Goal: Task Accomplishment & Management: Manage account settings

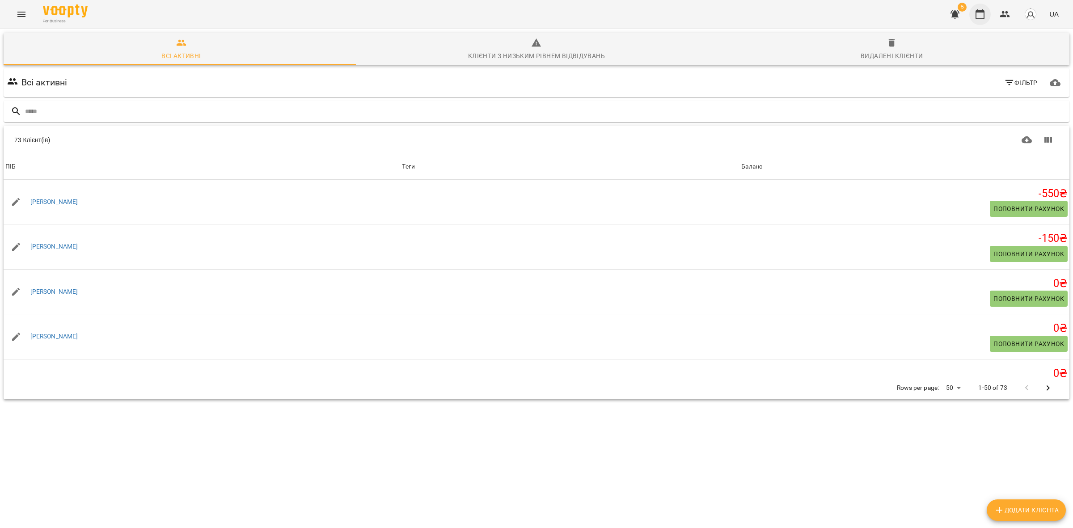
click at [1005, 13] on icon "button" at bounding box center [1005, 14] width 11 height 11
click at [106, 113] on input "text" at bounding box center [545, 111] width 1041 height 15
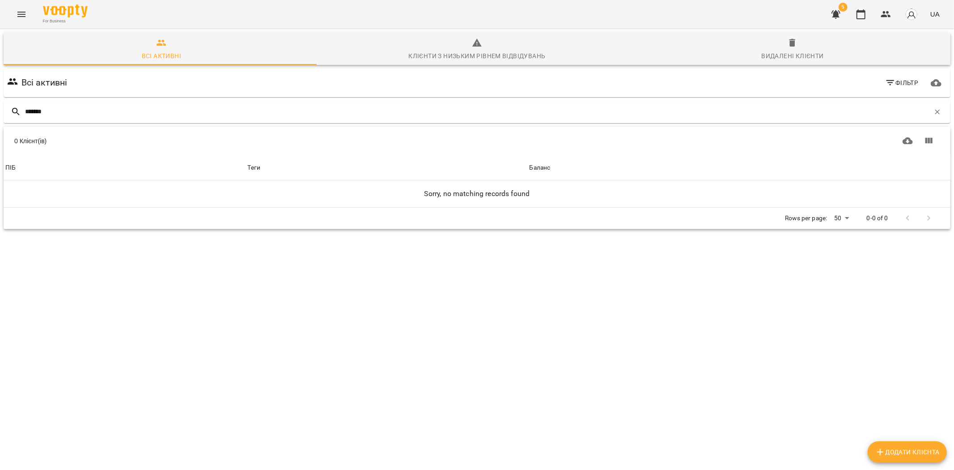
click at [0, 121] on div "Всі активні Клієнти з низьким рівнем відвідувань Видалені клієнти Всі активні Ф…" at bounding box center [477, 162] width 958 height 270
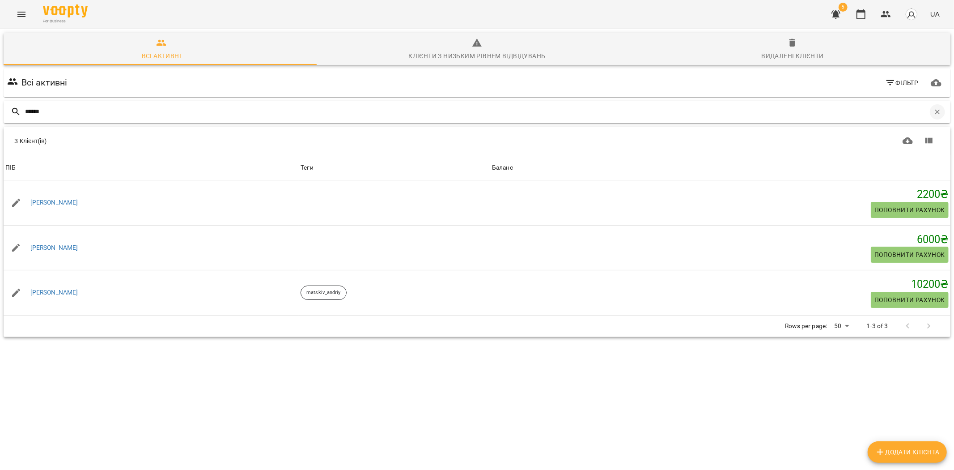
type input "******"
click at [933, 111] on icon "button" at bounding box center [937, 112] width 8 height 8
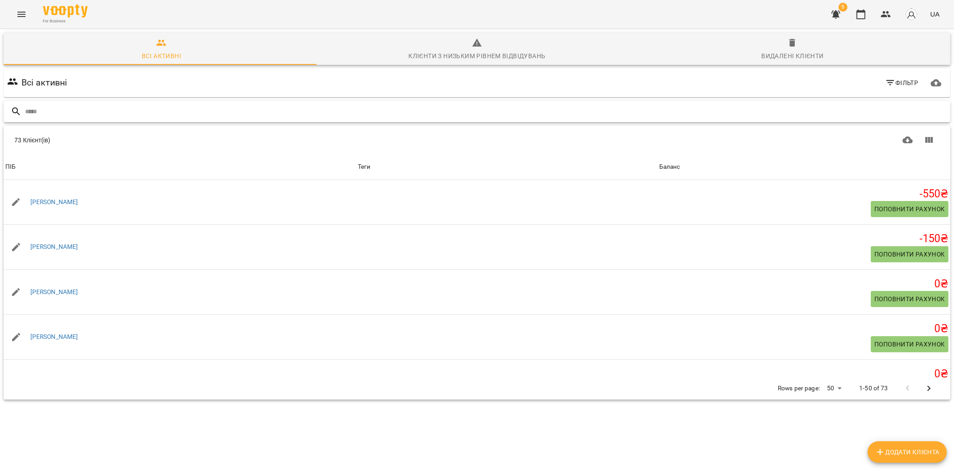
click at [118, 113] on input "text" at bounding box center [486, 111] width 922 height 15
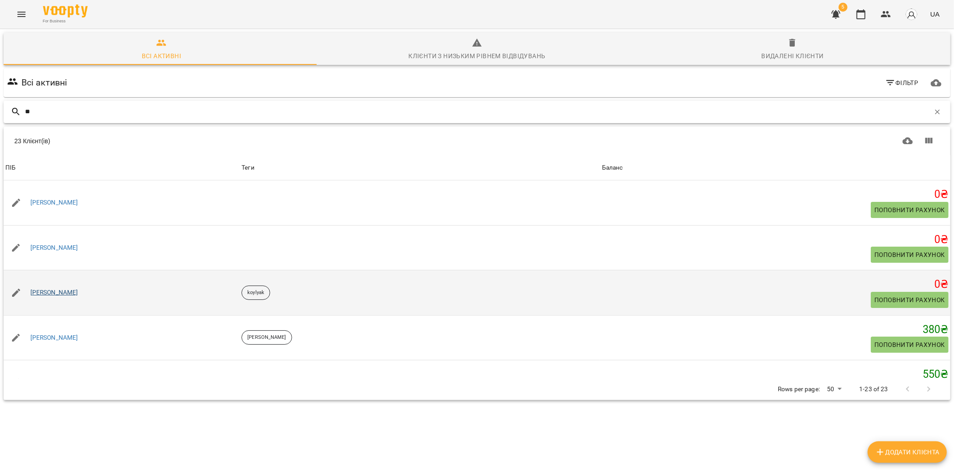
type input "**"
click at [59, 296] on link "[PERSON_NAME]" at bounding box center [54, 292] width 48 height 9
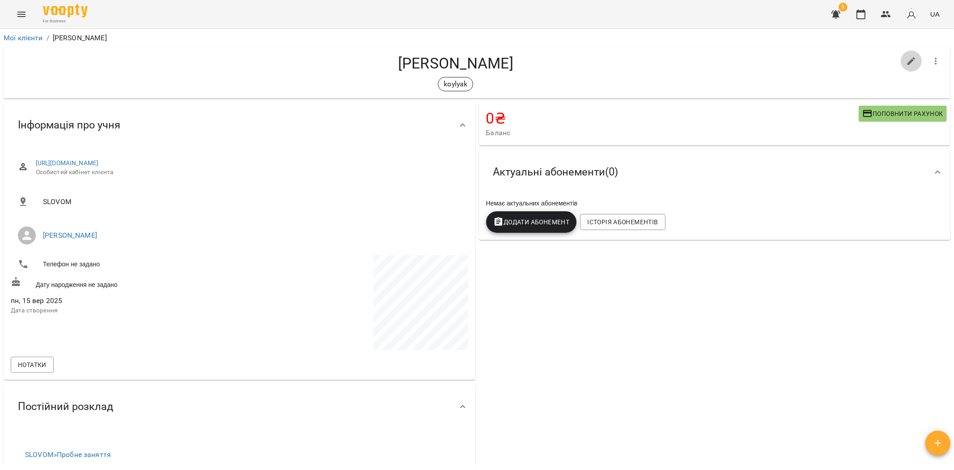
click at [906, 60] on icon "button" at bounding box center [911, 61] width 11 height 11
select select "**"
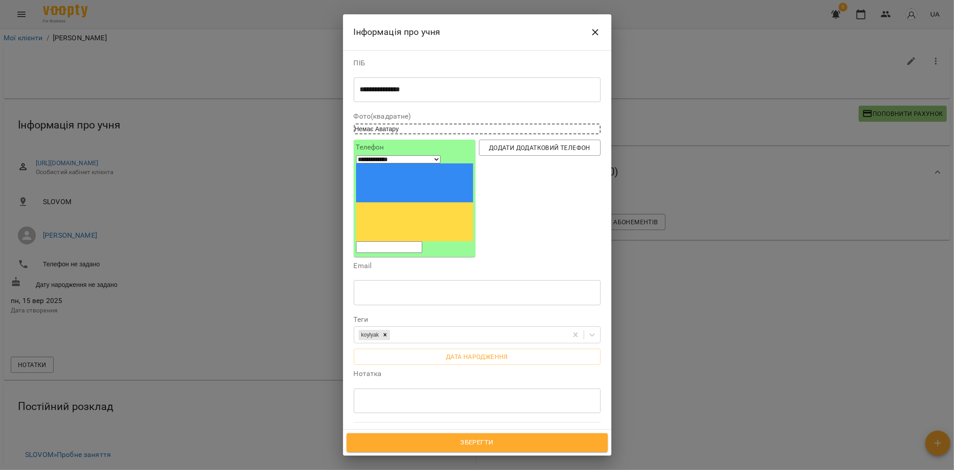
click at [364, 87] on textarea "**********" at bounding box center [473, 89] width 227 height 8
drag, startPoint x: 525, startPoint y: 109, endPoint x: 517, endPoint y: 104, distance: 9.4
click at [522, 108] on div "**********" at bounding box center [477, 426] width 250 height 740
click at [449, 88] on textarea "**********" at bounding box center [473, 89] width 227 height 8
drag, startPoint x: 446, startPoint y: 85, endPoint x: 140, endPoint y: 76, distance: 306.9
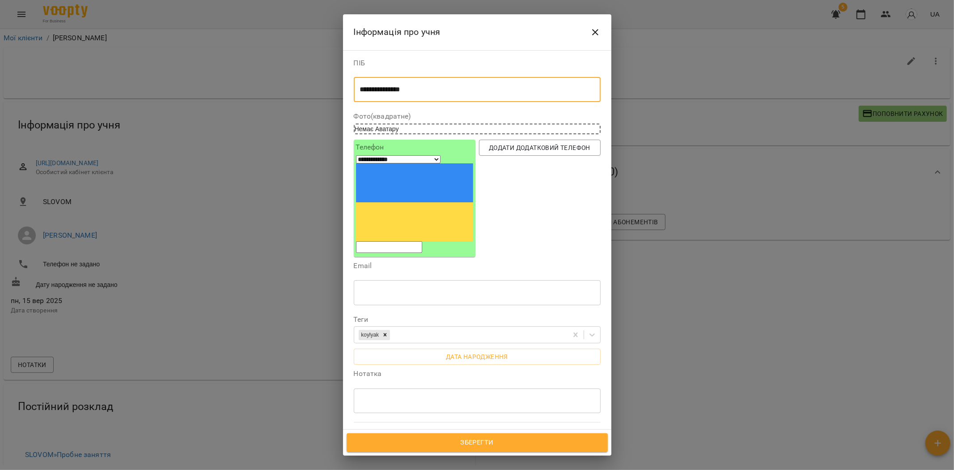
click at [140, 76] on div "**********" at bounding box center [477, 235] width 954 height 470
type textarea "**********"
click at [483, 450] on button "Зберегти" at bounding box center [477, 442] width 261 height 19
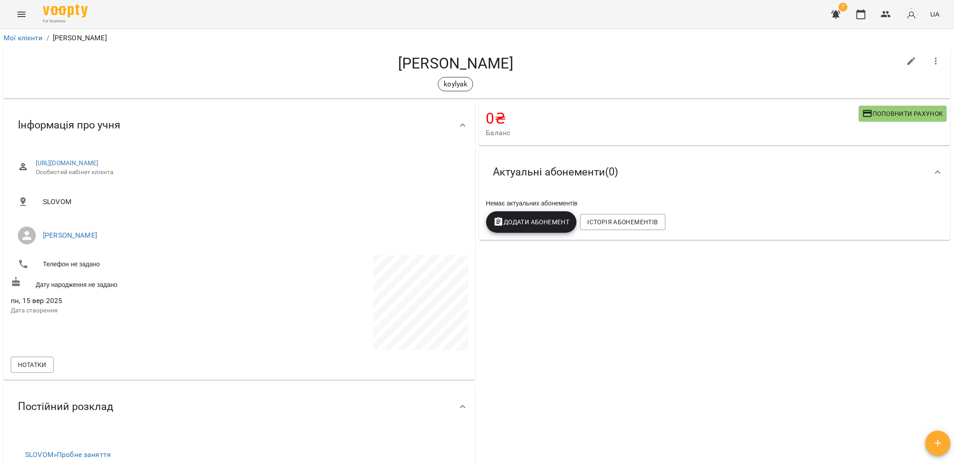
click at [930, 55] on button "button" at bounding box center [935, 61] width 21 height 21
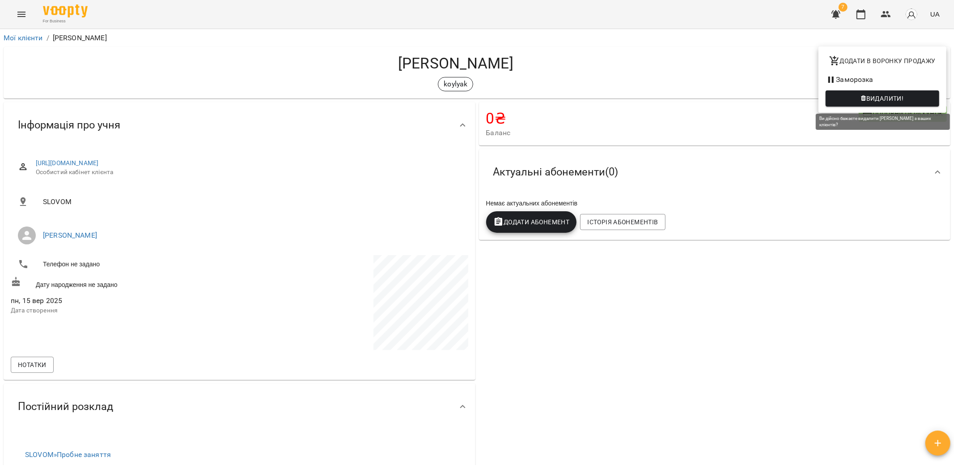
click at [880, 97] on span "Видалити!" at bounding box center [885, 98] width 38 height 11
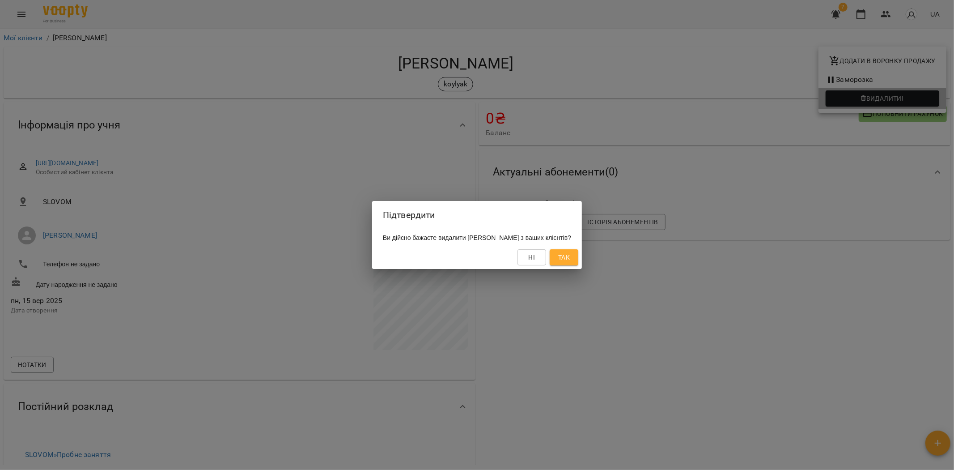
click at [570, 309] on div "Підтвердити Ви дійсно бажаєте видалити [PERSON_NAME] з ваших клієнтів? Ні Так" at bounding box center [477, 235] width 954 height 470
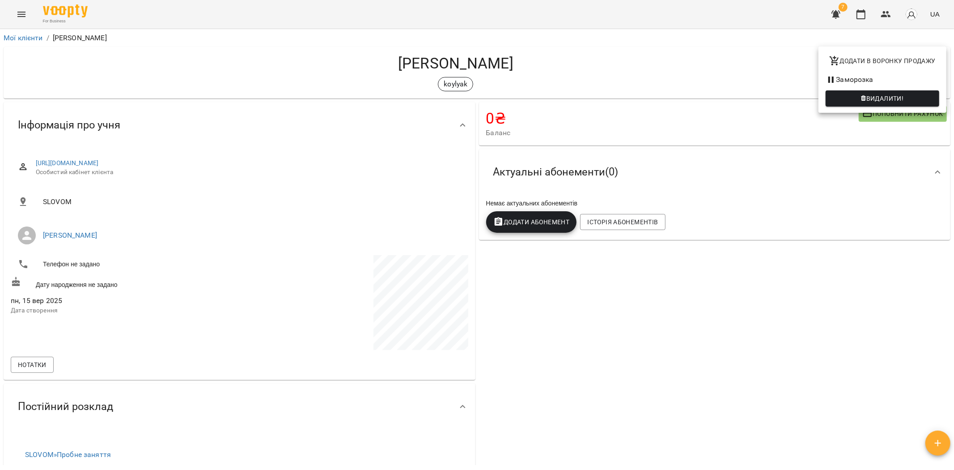
click at [879, 96] on span "Видалити!" at bounding box center [885, 98] width 38 height 11
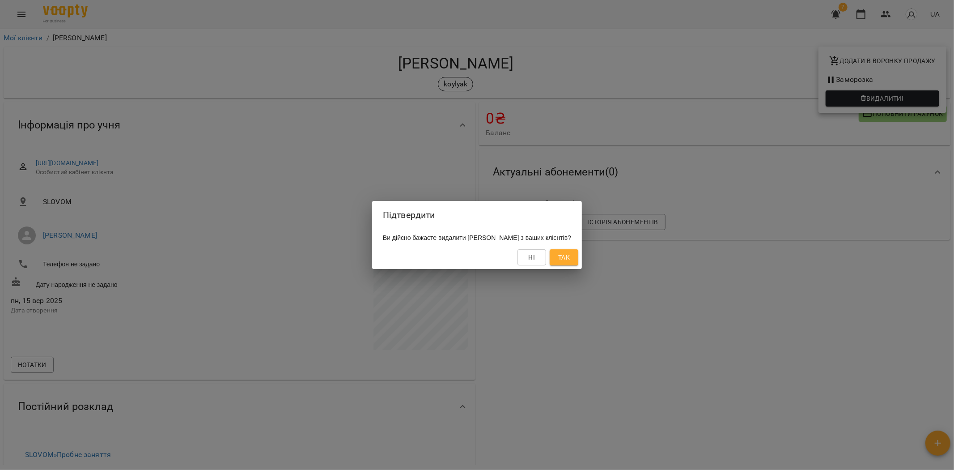
click at [570, 260] on span "Так" at bounding box center [564, 257] width 12 height 11
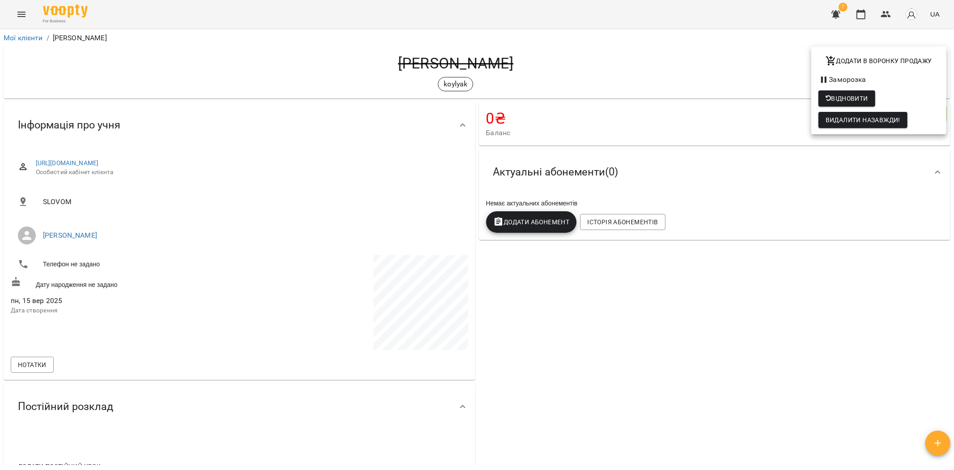
click at [21, 14] on div at bounding box center [477, 235] width 954 height 470
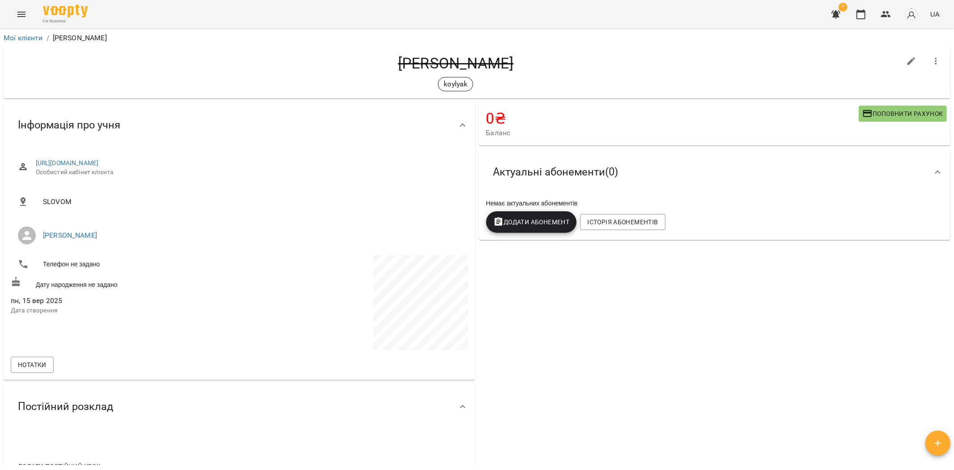
click at [21, 21] on button "Menu" at bounding box center [21, 14] width 21 height 21
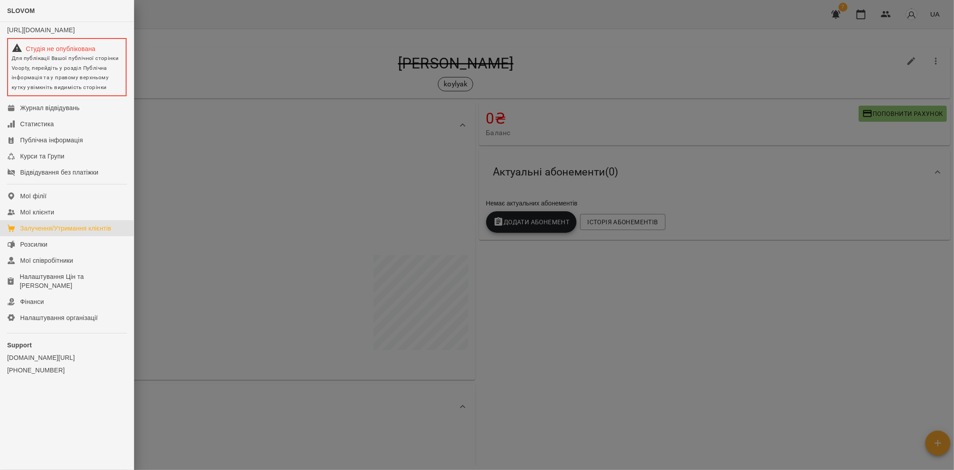
click at [92, 229] on link "Залучення/Утримання клієнтів" at bounding box center [67, 228] width 134 height 16
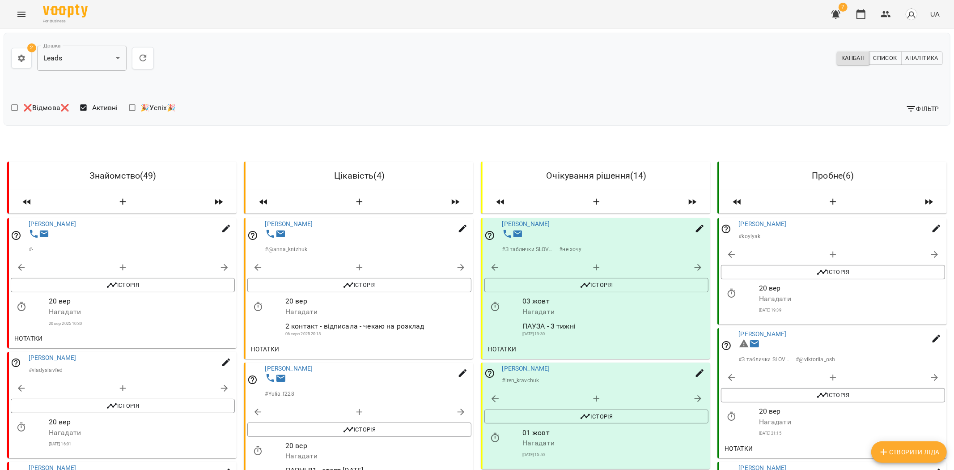
click at [929, 253] on icon "button" at bounding box center [934, 254] width 11 height 11
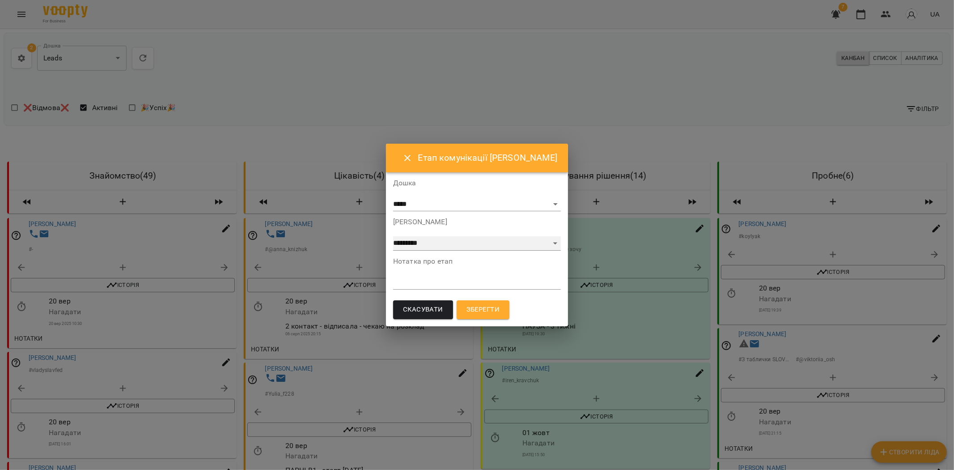
click at [458, 240] on select "**********" at bounding box center [477, 243] width 168 height 14
select select "*"
click at [396, 236] on select "**********" at bounding box center [477, 243] width 168 height 14
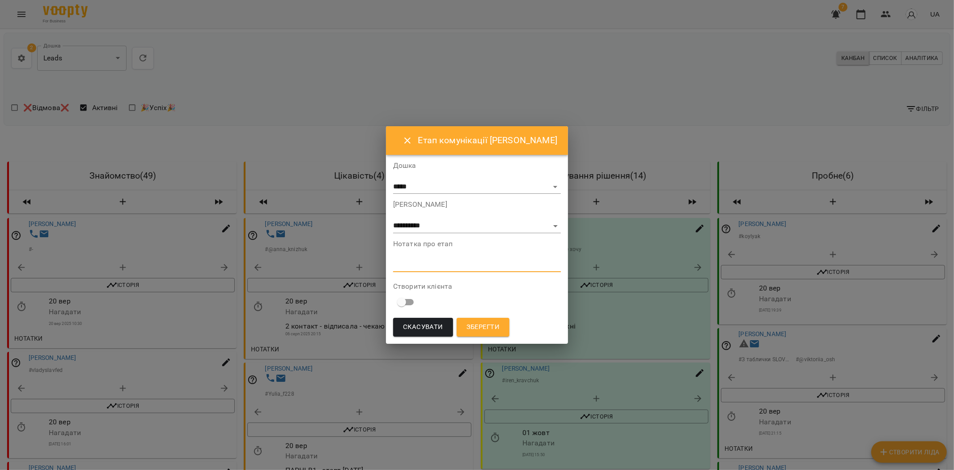
click at [425, 263] on textarea at bounding box center [477, 264] width 168 height 8
type textarea "*"
type textarea "**********"
click at [493, 329] on span "Зберегти" at bounding box center [482, 327] width 33 height 12
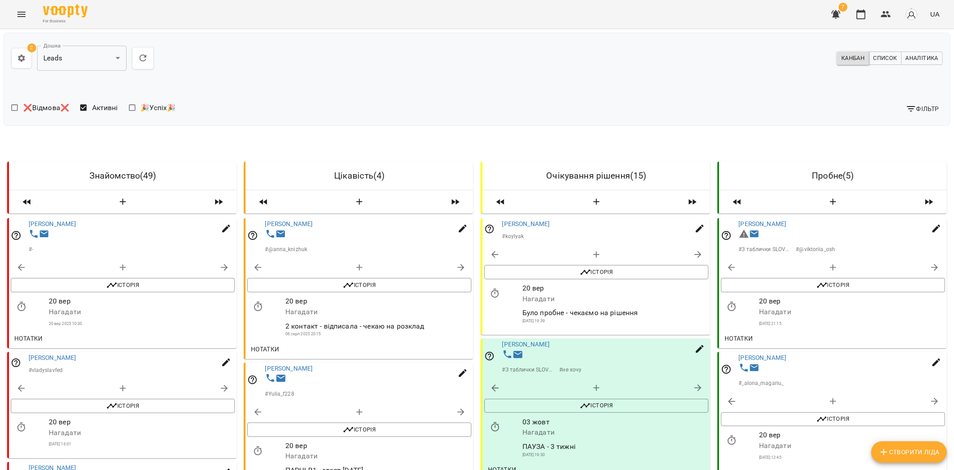
click at [490, 289] on icon "button" at bounding box center [495, 293] width 11 height 11
click at [513, 292] on input "**********" at bounding box center [530, 304] width 83 height 25
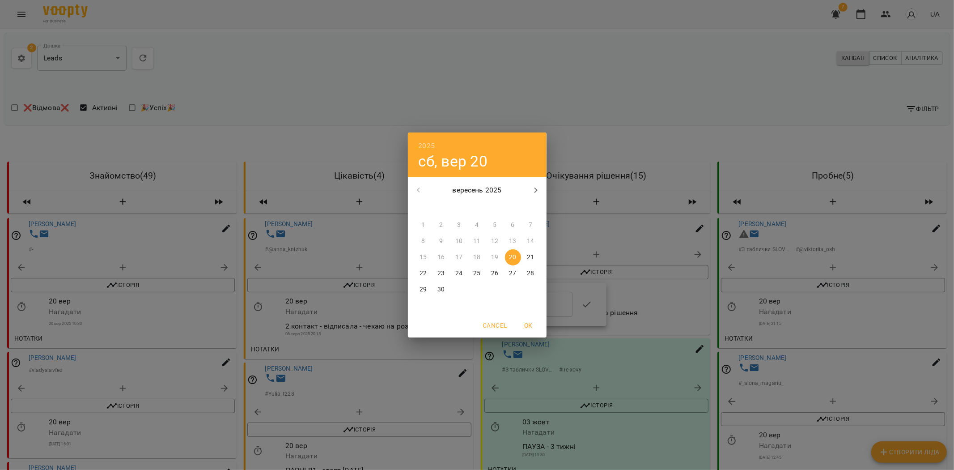
drag, startPoint x: 536, startPoint y: 186, endPoint x: 534, endPoint y: 195, distance: 8.8
click at [536, 187] on icon "button" at bounding box center [535, 190] width 11 height 11
click at [424, 241] on p "6" at bounding box center [423, 241] width 4 height 9
type input "**********"
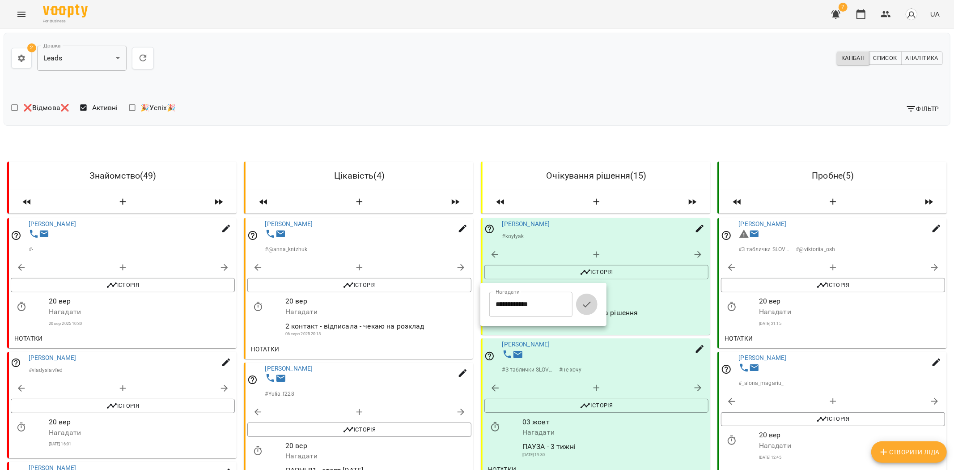
click at [597, 303] on button "button" at bounding box center [586, 303] width 21 height 21
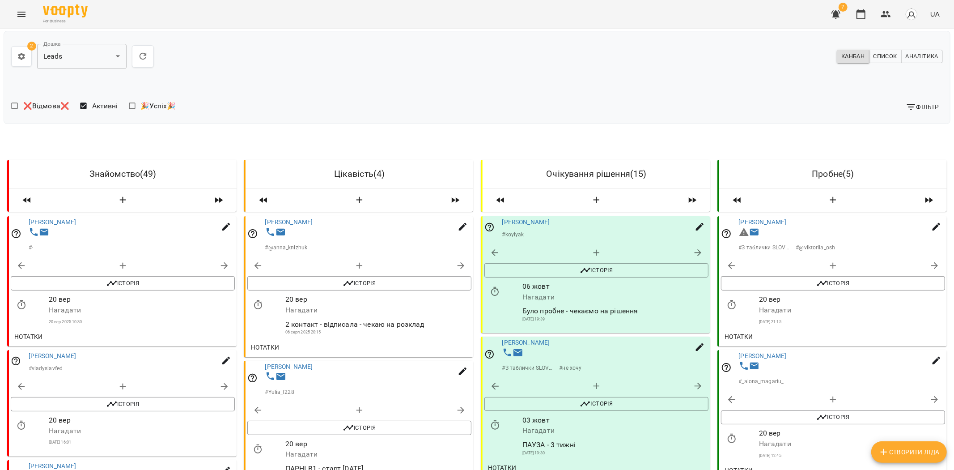
scroll to position [1133, 0]
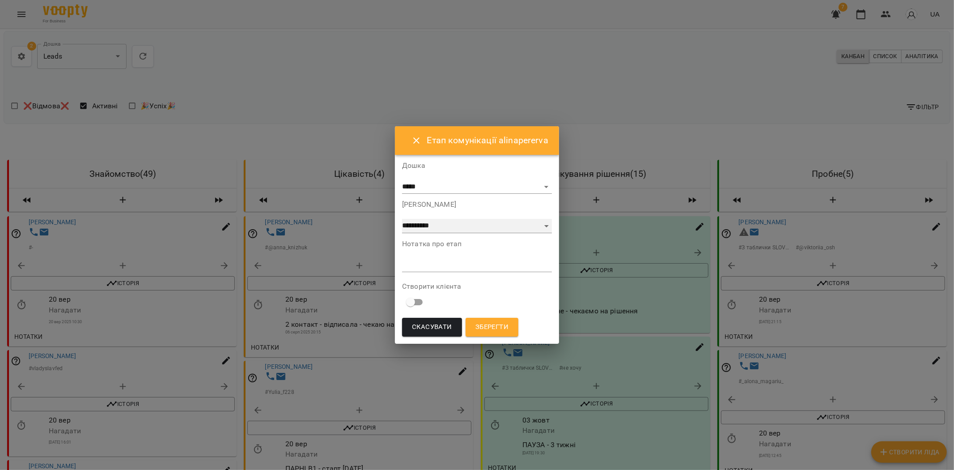
click at [432, 224] on select "**********" at bounding box center [477, 226] width 150 height 14
select select "*"
click at [403, 219] on select "**********" at bounding box center [477, 226] width 150 height 14
click at [436, 267] on textarea at bounding box center [477, 264] width 150 height 8
type textarea "*"
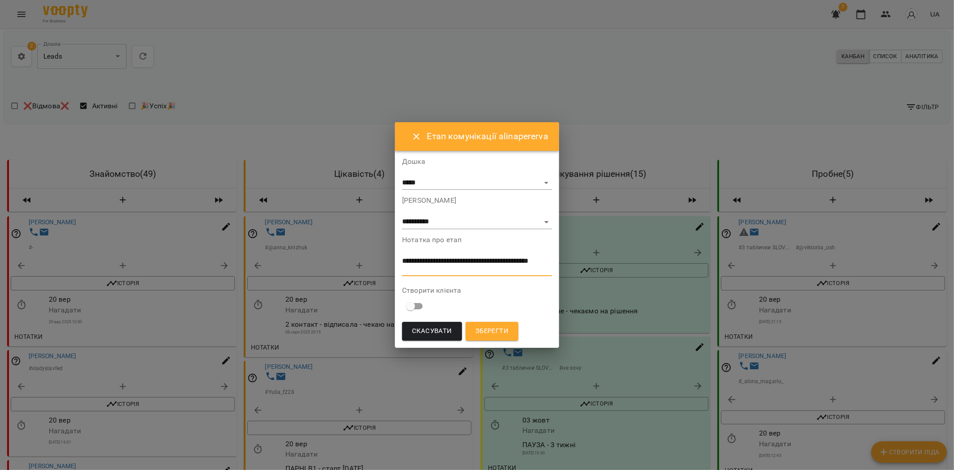
type textarea "**********"
click at [501, 334] on span "Зберегти" at bounding box center [491, 331] width 33 height 12
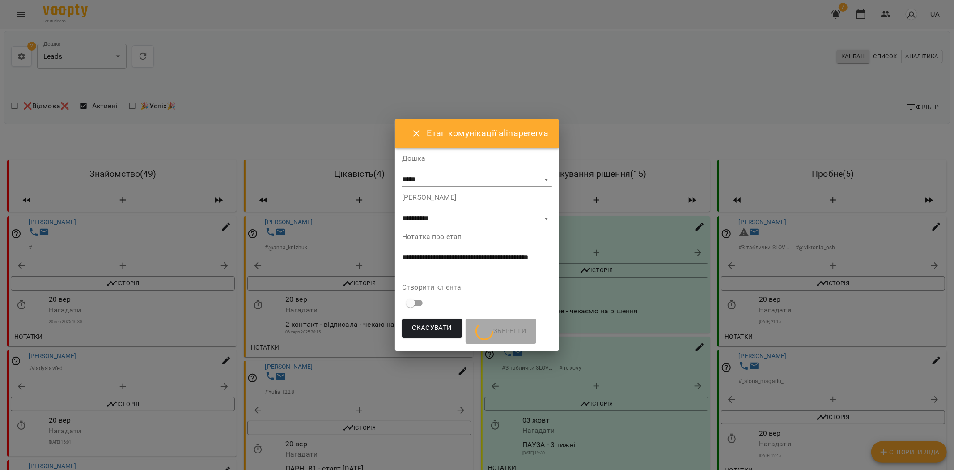
scroll to position [0, 0]
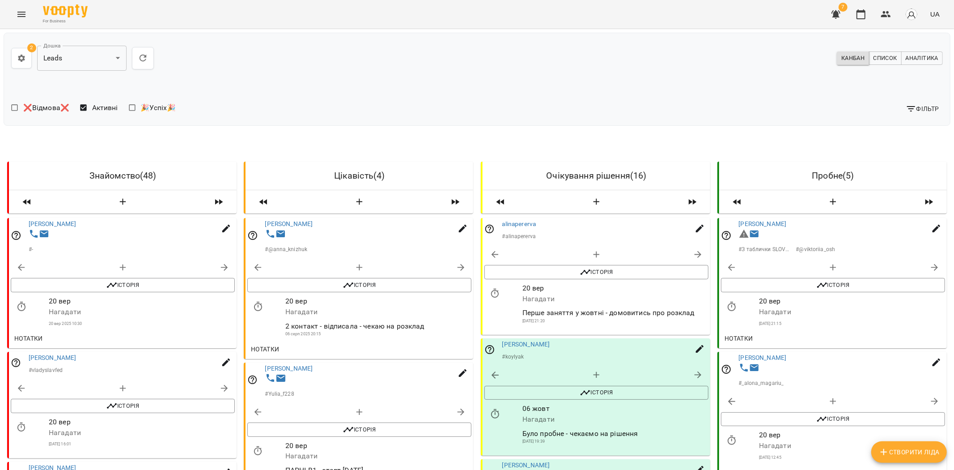
click at [494, 292] on icon "button" at bounding box center [495, 292] width 8 height 9
click at [518, 305] on input "**********" at bounding box center [530, 304] width 83 height 25
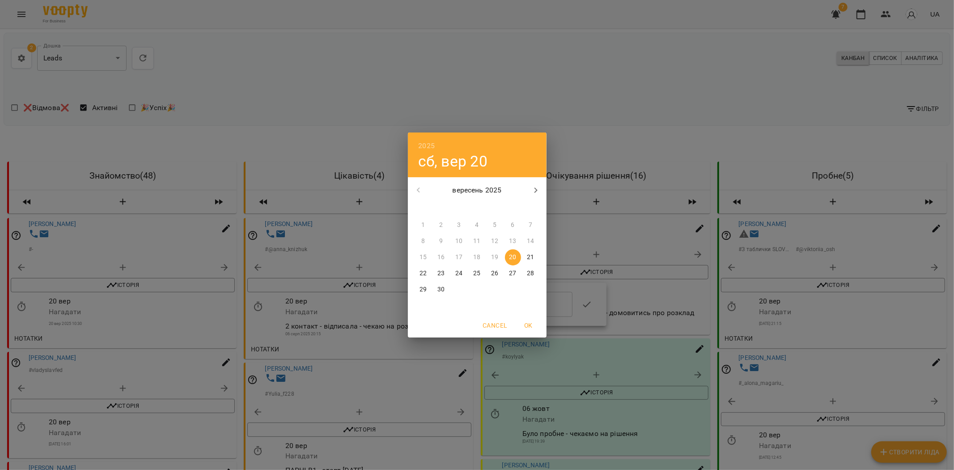
click at [536, 188] on icon "button" at bounding box center [535, 190] width 11 height 11
click at [456, 224] on span "1" at bounding box center [459, 224] width 16 height 9
type input "**********"
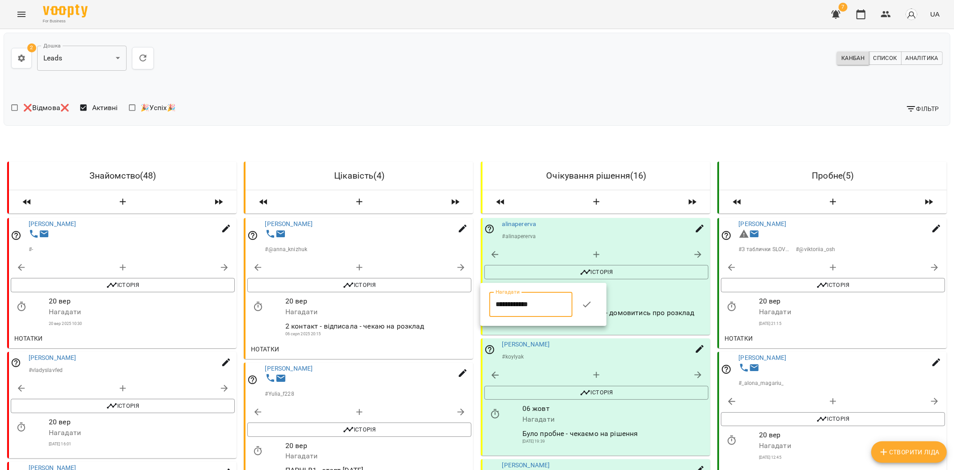
drag, startPoint x: 598, startPoint y: 307, endPoint x: 598, endPoint y: 292, distance: 15.7
click at [597, 306] on button "button" at bounding box center [586, 303] width 21 height 21
drag, startPoint x: 682, startPoint y: 2, endPoint x: 677, endPoint y: 22, distance: 21.4
click at [683, 4] on div "For Business 7 UA" at bounding box center [477, 14] width 954 height 29
click at [119, 203] on icon "button" at bounding box center [123, 202] width 11 height 11
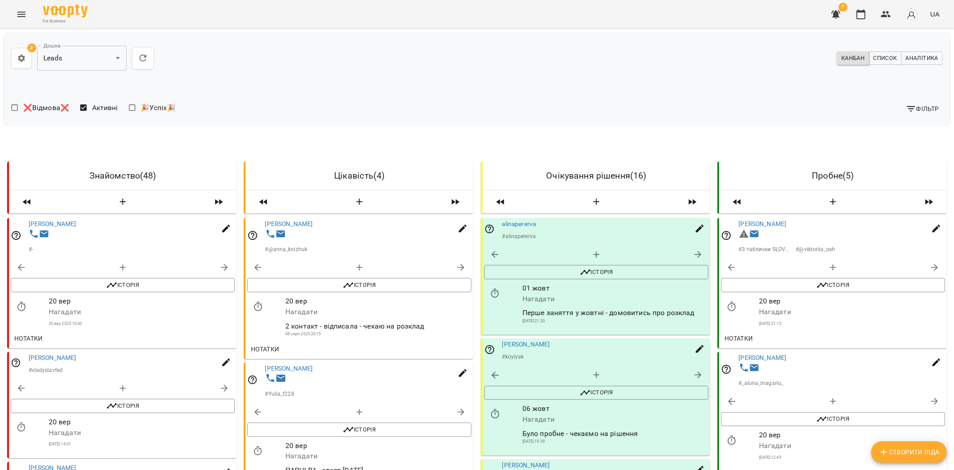
select select "*"
select select "**"
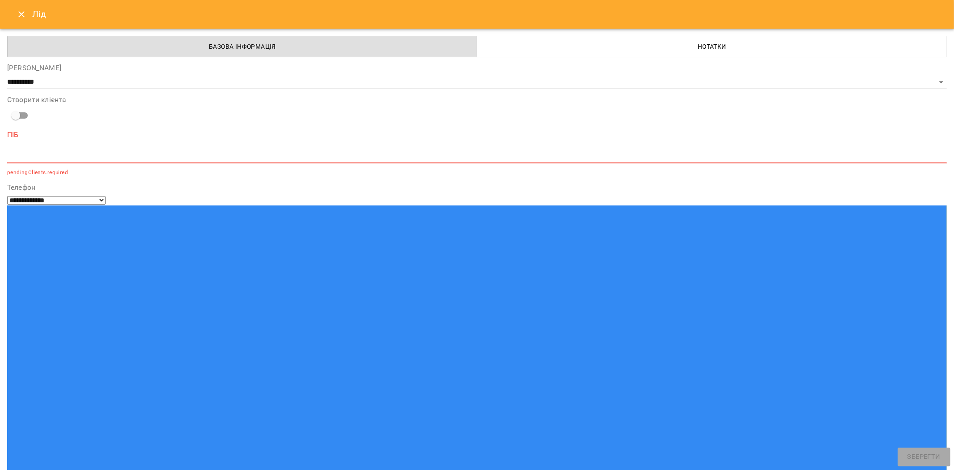
drag, startPoint x: 55, startPoint y: 311, endPoint x: 57, endPoint y: 315, distance: 5.2
paste input "*********"
type input "*********"
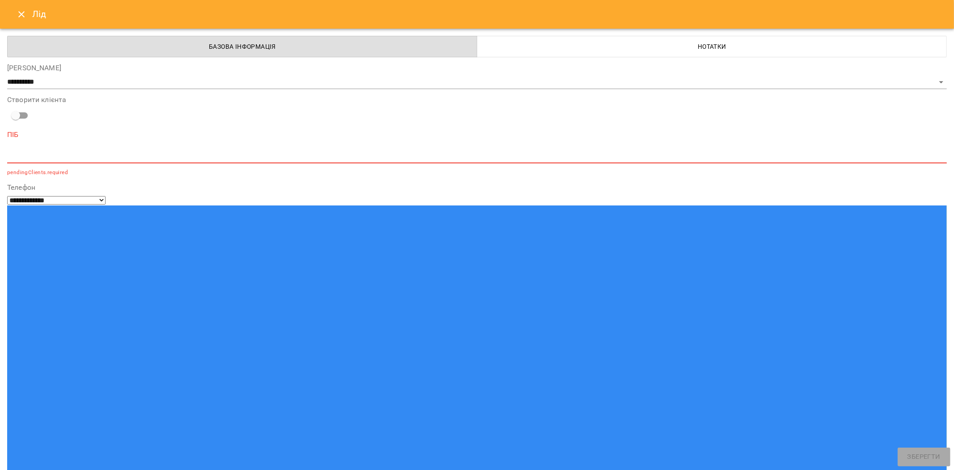
click at [81, 153] on textarea at bounding box center [477, 156] width 940 height 8
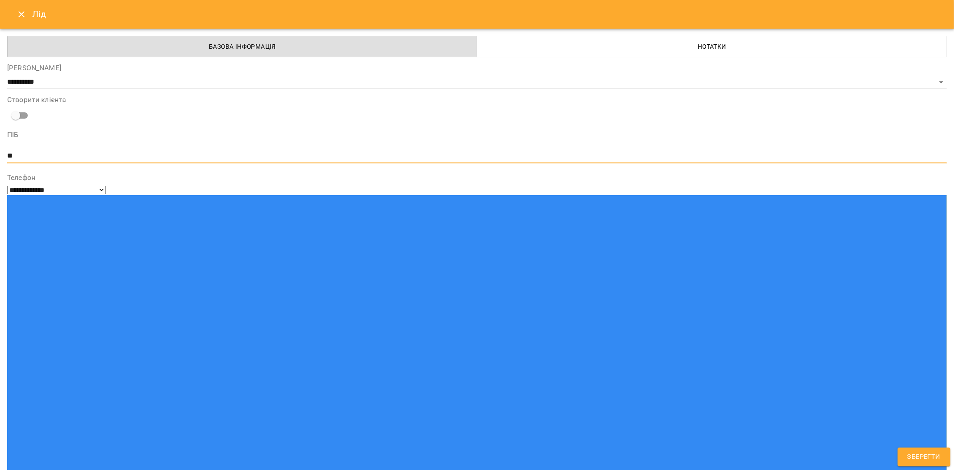
type textarea "*"
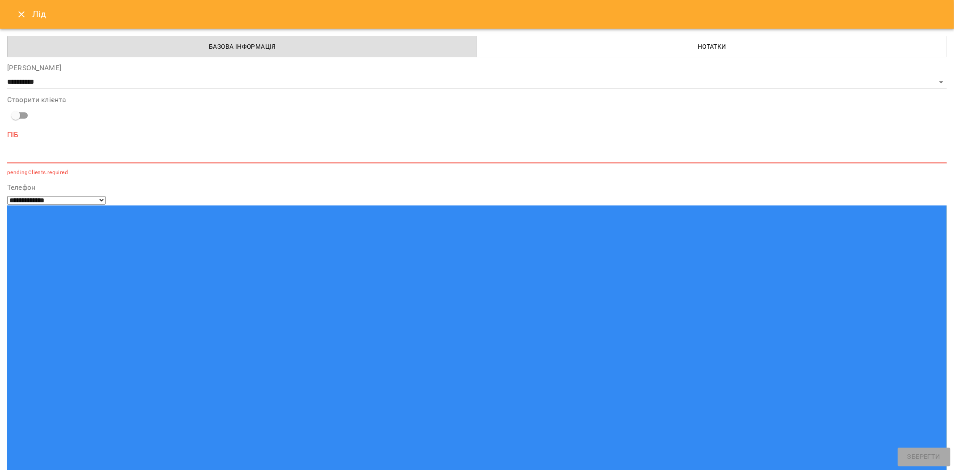
paste textarea "*********"
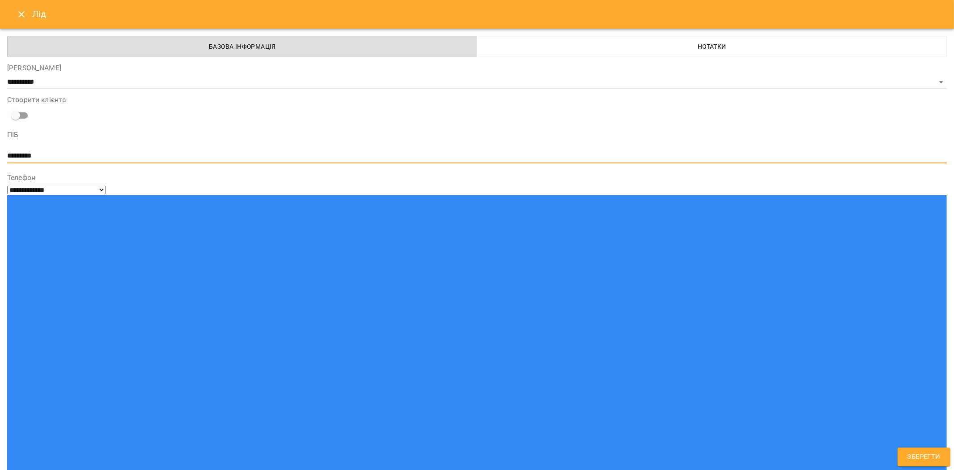
type textarea "*********"
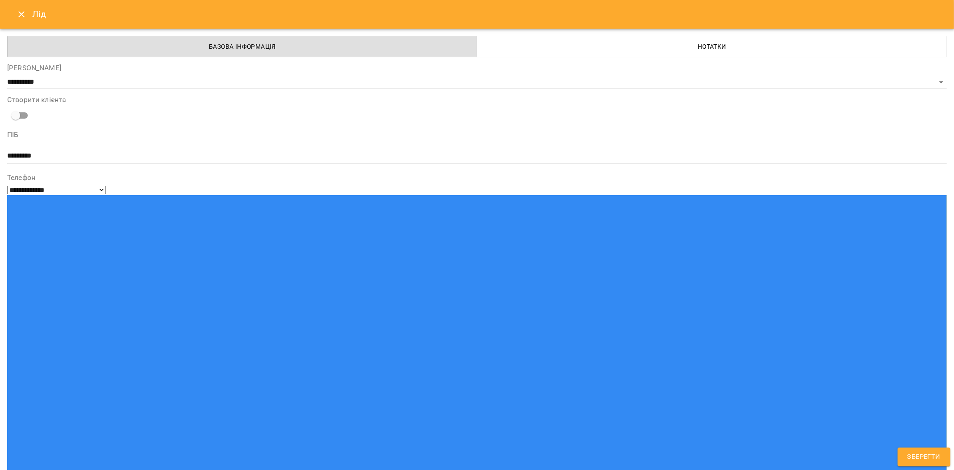
drag, startPoint x: 199, startPoint y: 226, endPoint x: 163, endPoint y: 203, distance: 43.2
click at [919, 449] on button "Зберегти" at bounding box center [924, 456] width 53 height 19
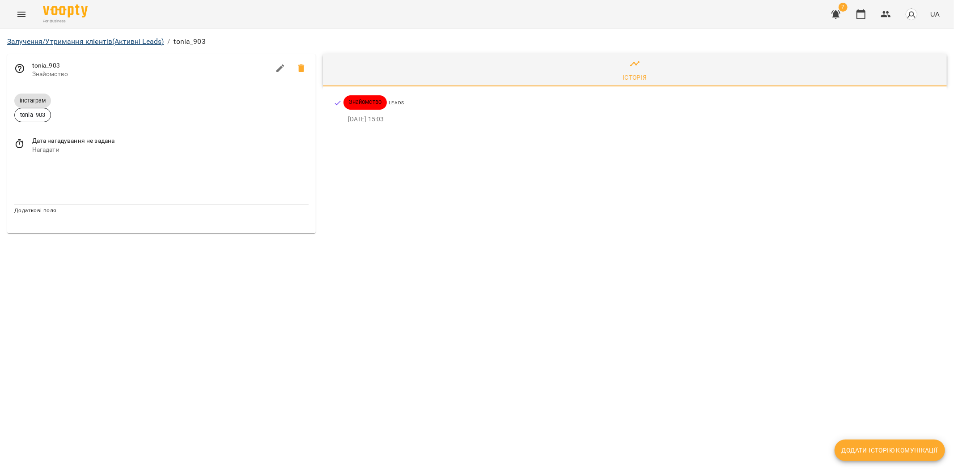
click at [93, 38] on div "Залучення/Утримання клієнтів (Активні Leads) / tonia_903" at bounding box center [477, 42] width 947 height 18
click at [97, 42] on link "Залучення/Утримання клієнтів (Активні Leads)" at bounding box center [85, 41] width 157 height 8
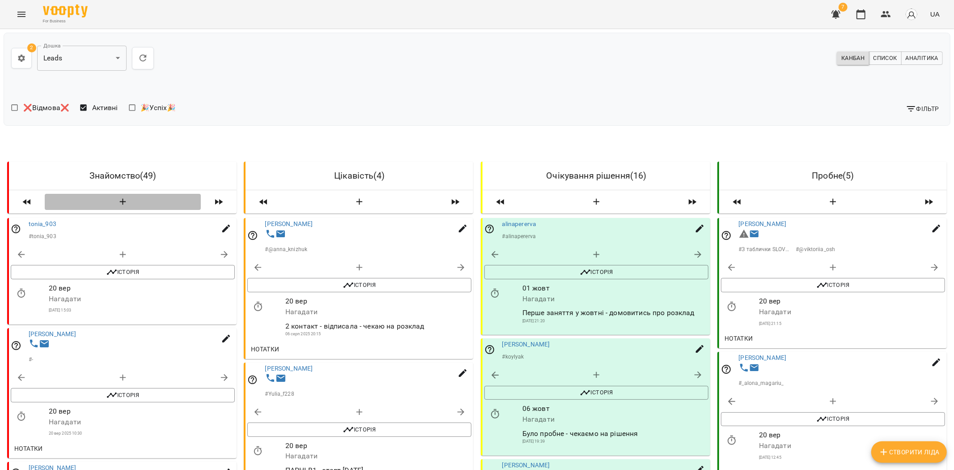
click at [123, 206] on icon "button" at bounding box center [123, 202] width 11 height 11
select select "*"
select select "**"
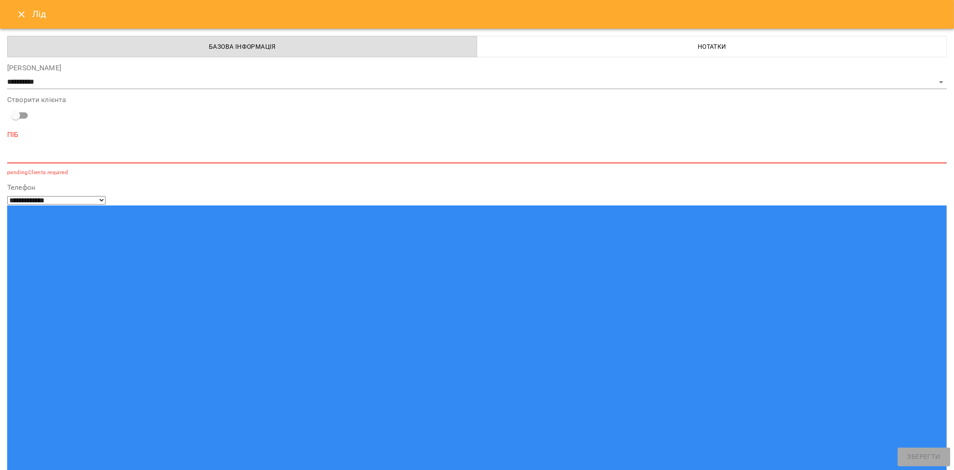
drag, startPoint x: 108, startPoint y: 253, endPoint x: 73, endPoint y: 322, distance: 78.2
paste input "**********"
type input "**********"
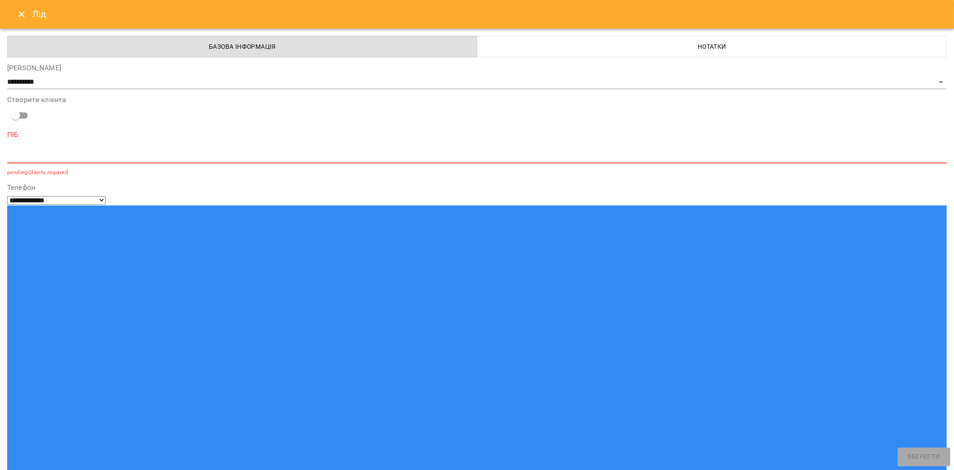
drag, startPoint x: 23, startPoint y: 342, endPoint x: 38, endPoint y: 330, distance: 18.8
click at [66, 154] on textarea at bounding box center [477, 156] width 940 height 8
paste textarea "**********"
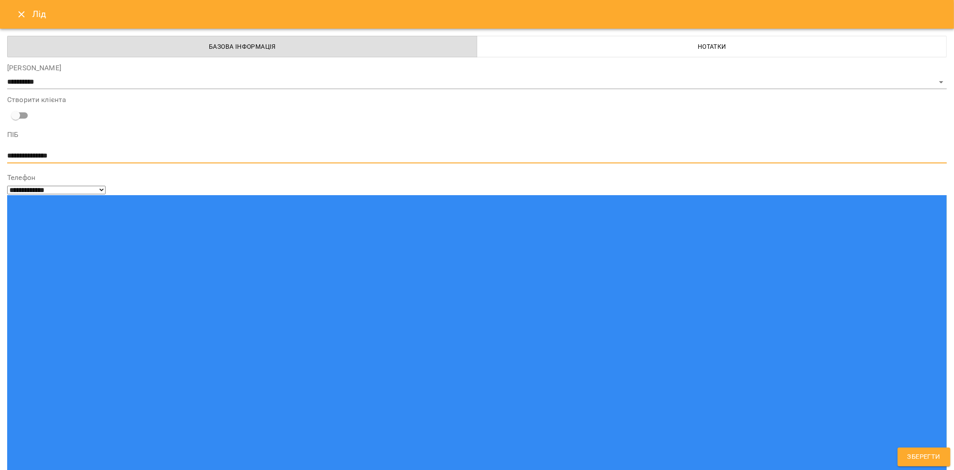
click at [32, 153] on textarea "**********" at bounding box center [477, 156] width 940 height 8
click at [23, 148] on div "**********" at bounding box center [477, 149] width 940 height 36
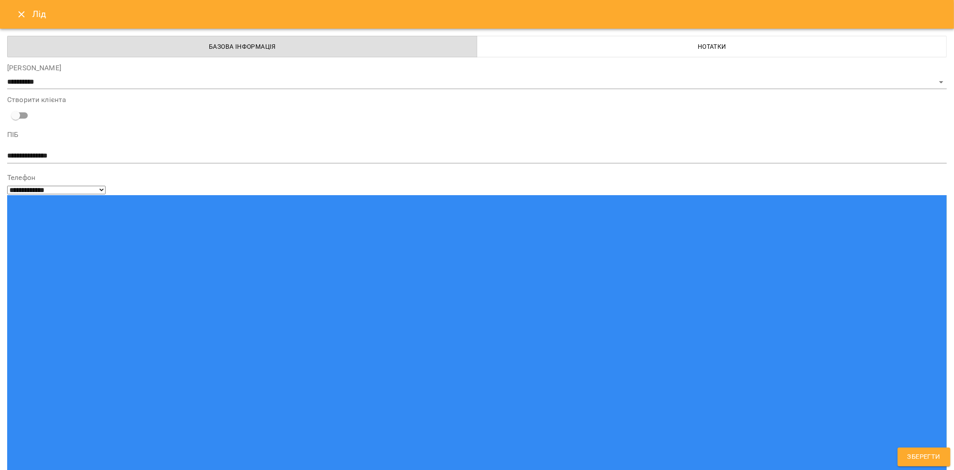
click at [23, 148] on div "**********" at bounding box center [477, 149] width 940 height 36
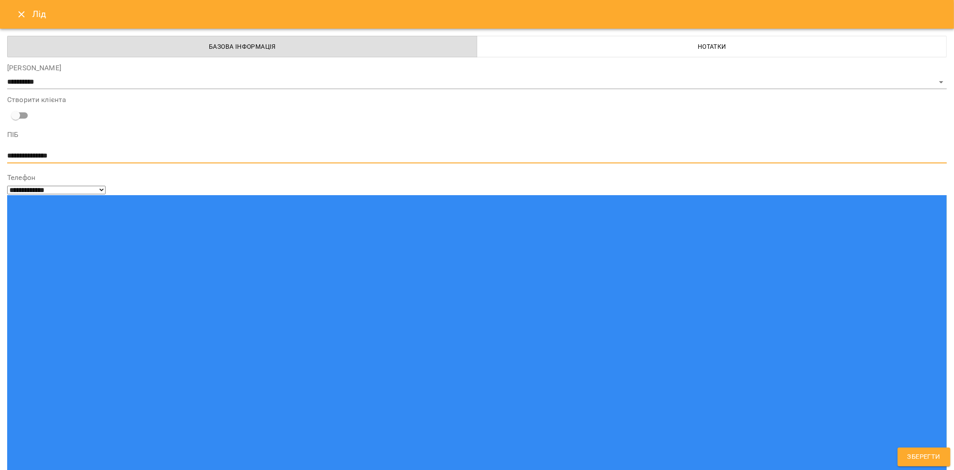
click at [10, 155] on textarea "**********" at bounding box center [477, 156] width 940 height 8
type textarea "**********"
click at [923, 454] on span "Зберегти" at bounding box center [923, 457] width 33 height 12
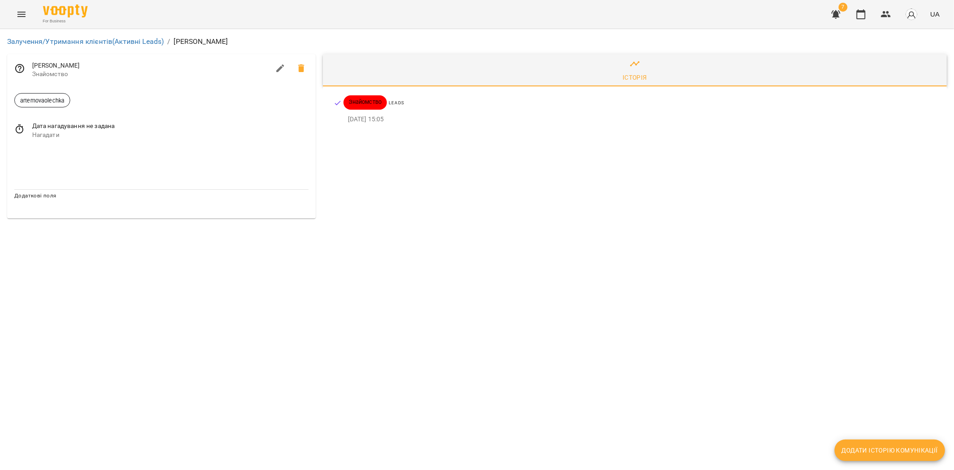
click at [93, 35] on div "Залучення/Утримання клієнтів (Активні Leads) / [PERSON_NAME]" at bounding box center [477, 42] width 947 height 18
click at [93, 39] on link "Залучення/Утримання клієнтів (Активні Leads)" at bounding box center [85, 41] width 157 height 8
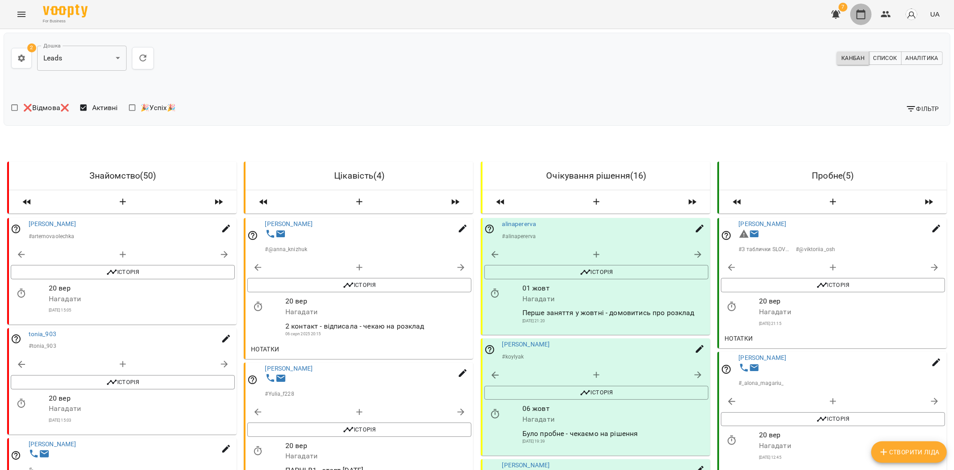
click at [862, 14] on icon "button" at bounding box center [861, 14] width 11 height 11
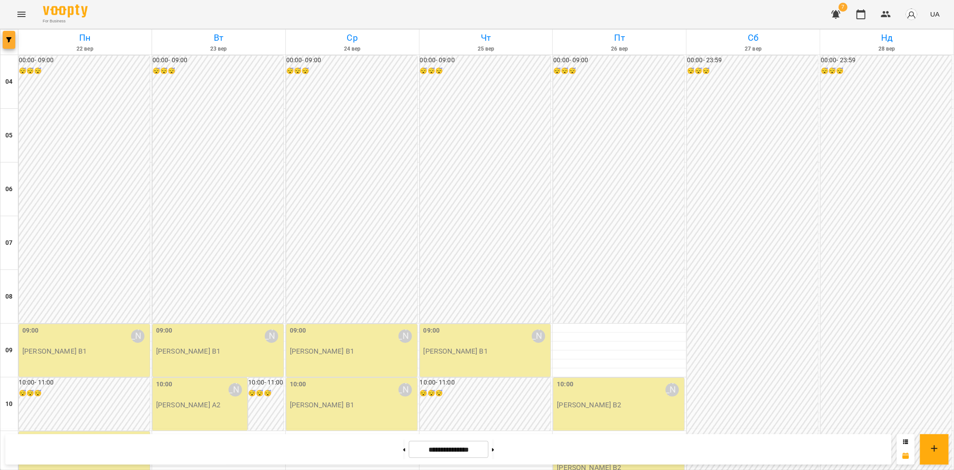
click at [10, 42] on button "button" at bounding box center [9, 40] width 13 height 18
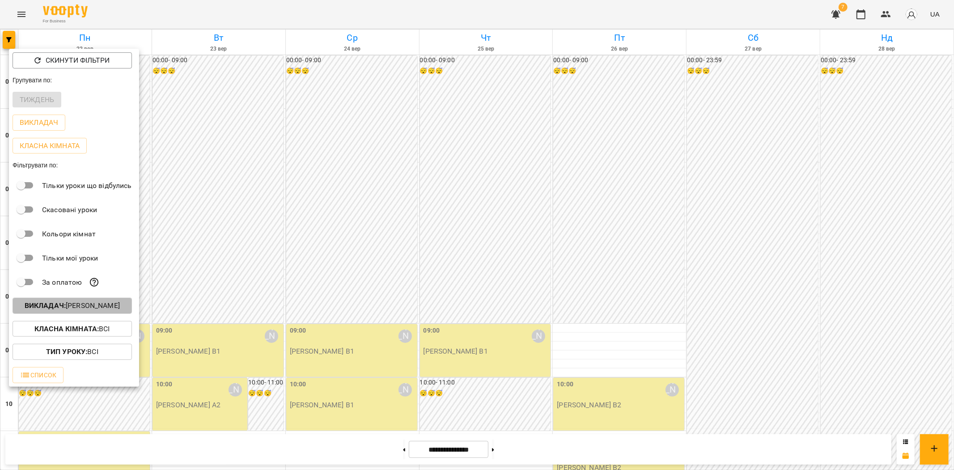
click at [81, 309] on p "Викладач : [PERSON_NAME]" at bounding box center [72, 305] width 95 height 11
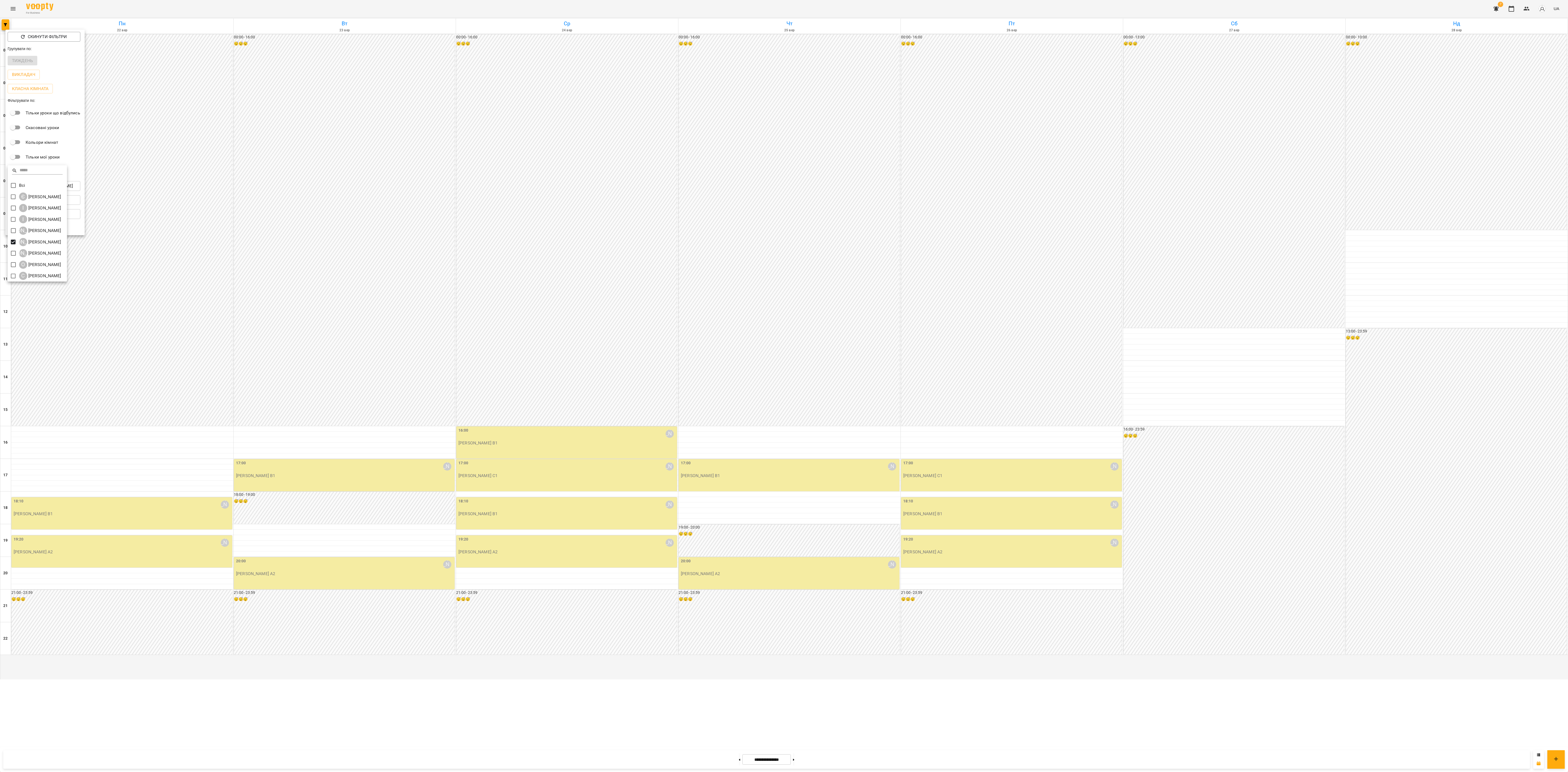
click at [580, 286] on div at bounding box center [784, 386] width 1568 height 772
click at [580, 286] on div "**********" at bounding box center [766, 759] width 1527 height 18
click at [580, 286] on button at bounding box center [740, 759] width 1 height 12
type input "**********"
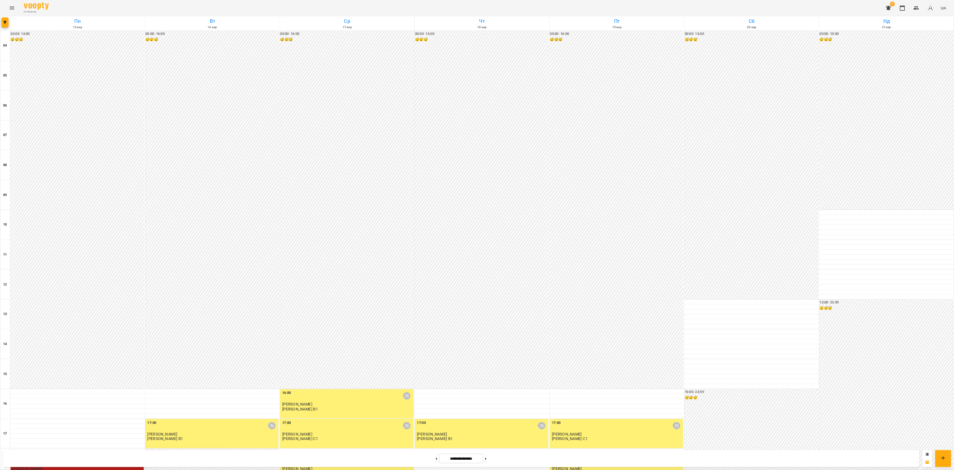
scroll to position [271, 0]
drag, startPoint x: 1648, startPoint y: 21, endPoint x: 1653, endPoint y: 23, distance: 5.7
click at [953, 21] on div at bounding box center [858, 422] width 1717 height 845
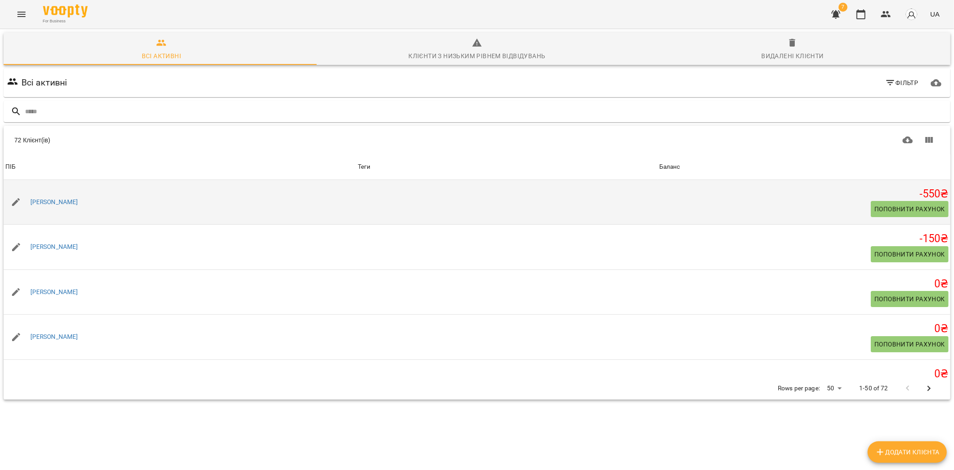
drag, startPoint x: 92, startPoint y: 200, endPoint x: 29, endPoint y: 194, distance: 63.4
click at [29, 194] on div "[PERSON_NAME]" at bounding box center [180, 202] width 352 height 25
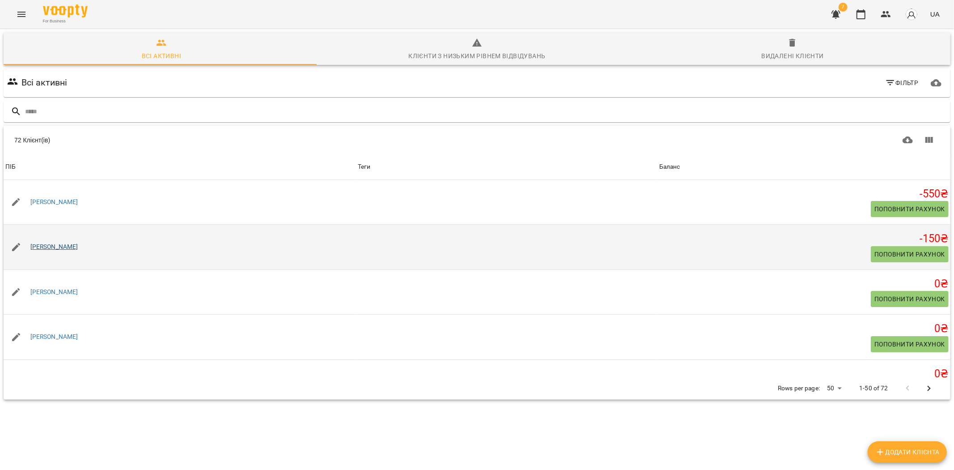
scroll to position [50, 0]
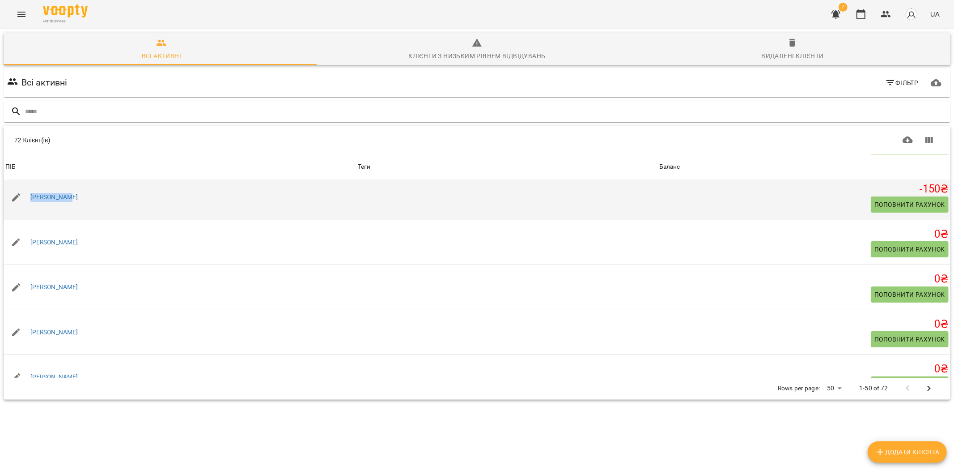
drag, startPoint x: 73, startPoint y: 199, endPoint x: 29, endPoint y: 187, distance: 46.0
click at [29, 187] on div "[PERSON_NAME]" at bounding box center [180, 197] width 352 height 25
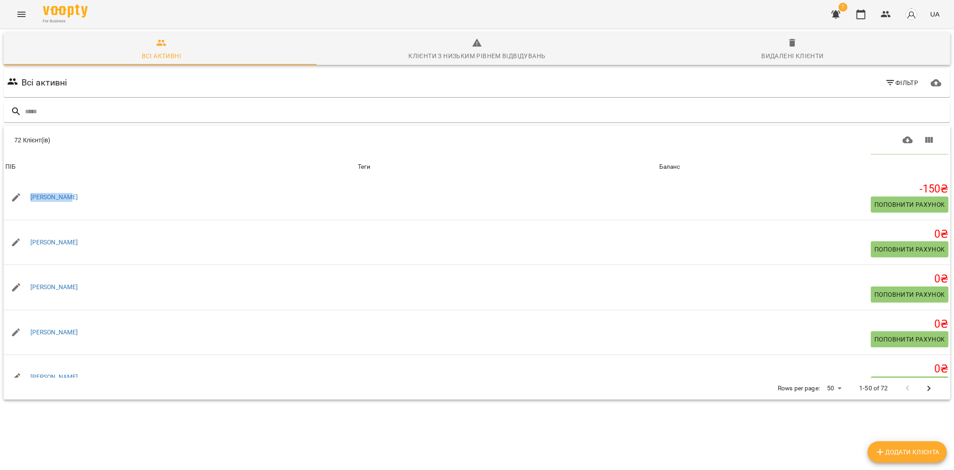
copy link "[PERSON_NAME]"
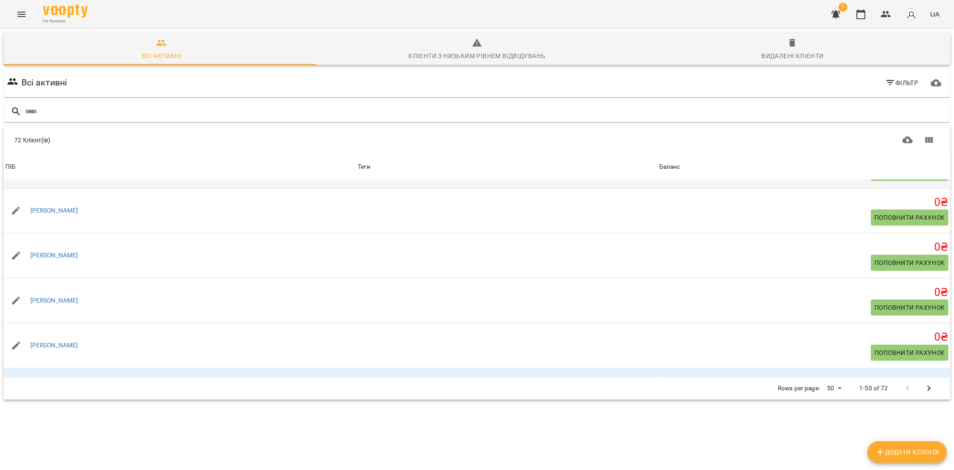
scroll to position [99, 0]
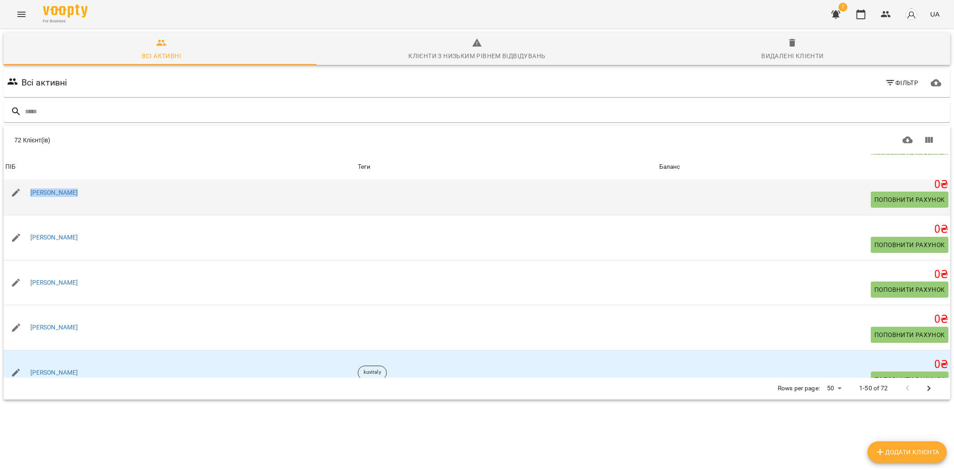
drag, startPoint x: 84, startPoint y: 194, endPoint x: 26, endPoint y: 182, distance: 58.9
click at [26, 182] on div "[PERSON_NAME]" at bounding box center [180, 192] width 352 height 25
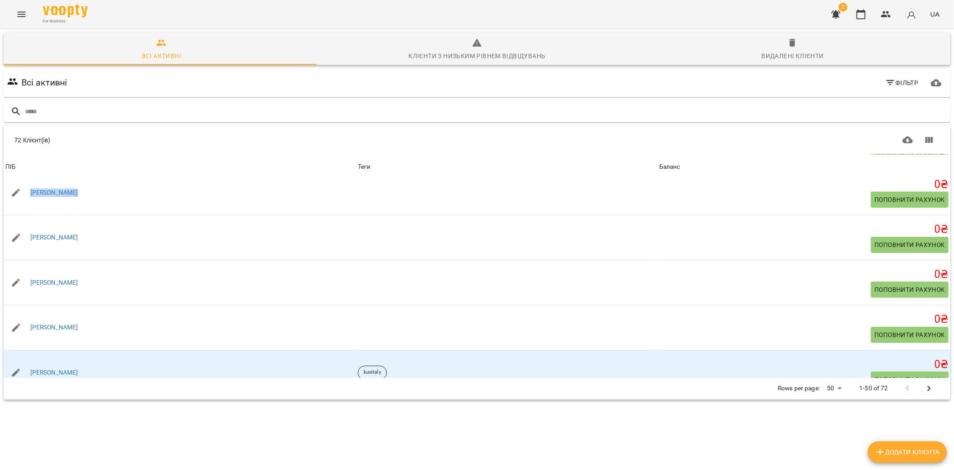
copy link "[PERSON_NAME]"
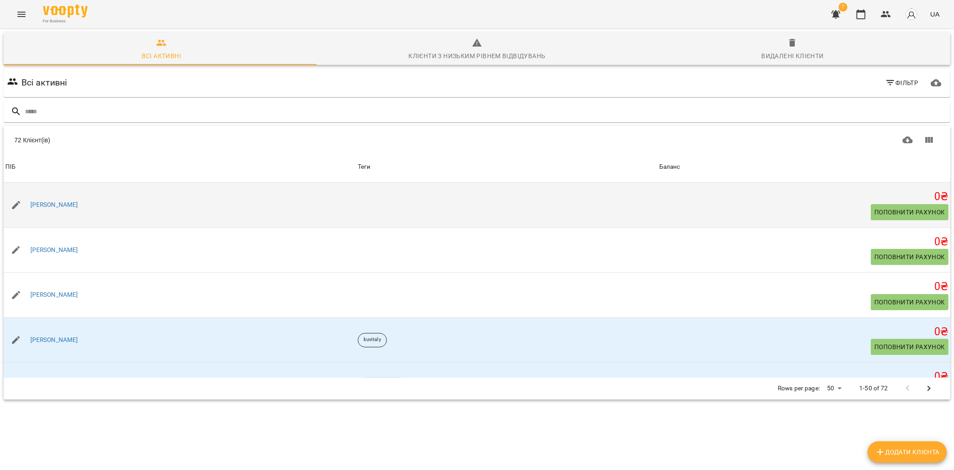
scroll to position [149, 0]
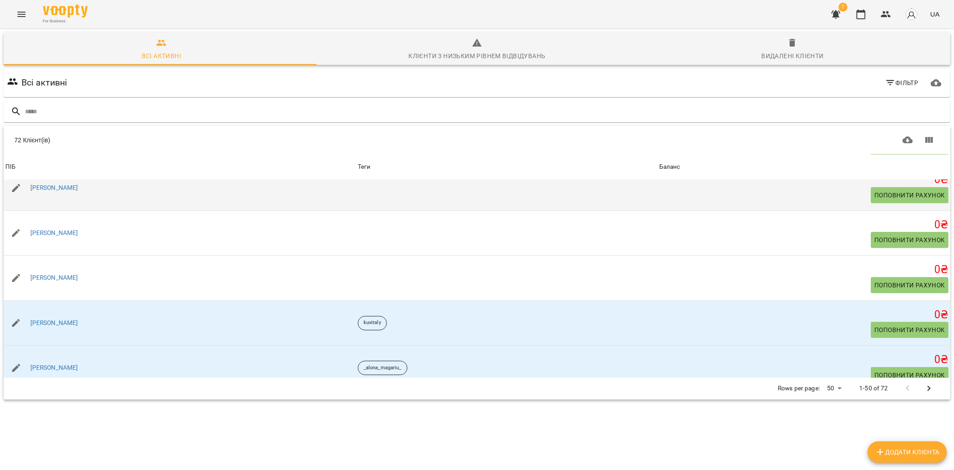
drag, startPoint x: 95, startPoint y: 186, endPoint x: 28, endPoint y: 184, distance: 67.1
click at [28, 182] on div "[PERSON_NAME]" at bounding box center [180, 187] width 352 height 25
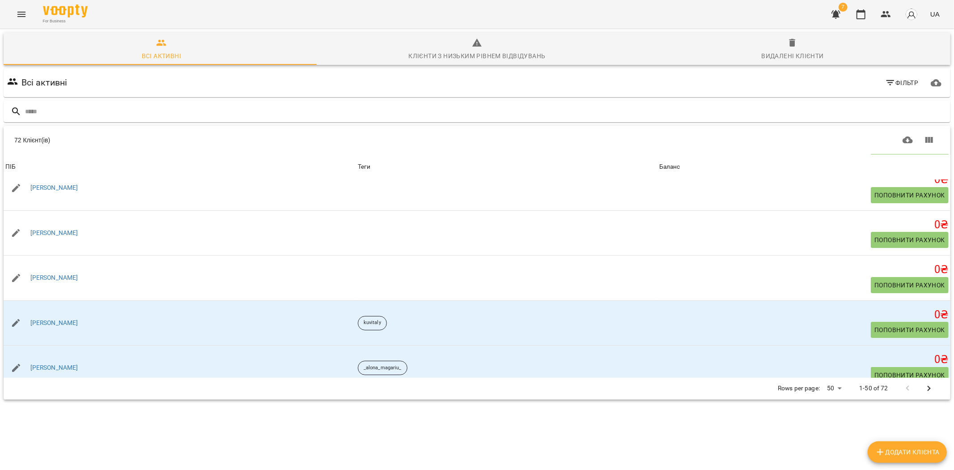
copy link "[PERSON_NAME]"
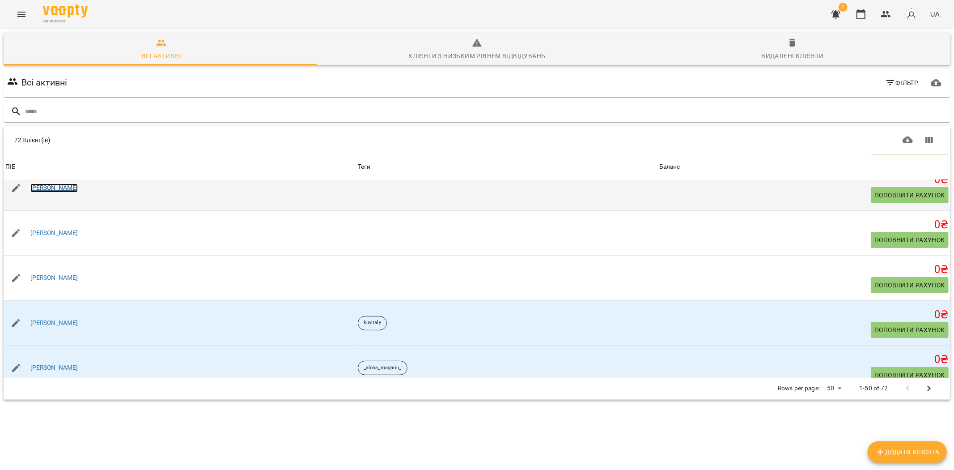
click at [64, 186] on link "[PERSON_NAME]" at bounding box center [54, 187] width 48 height 9
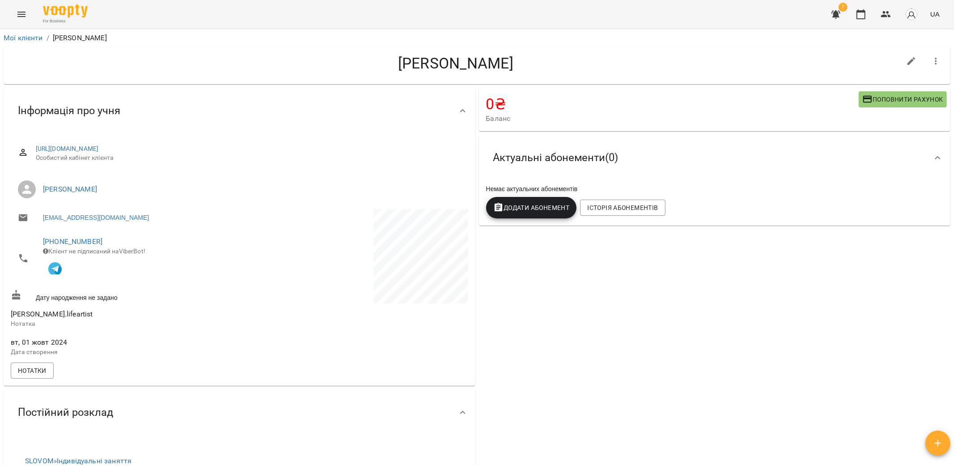
scroll to position [149, 0]
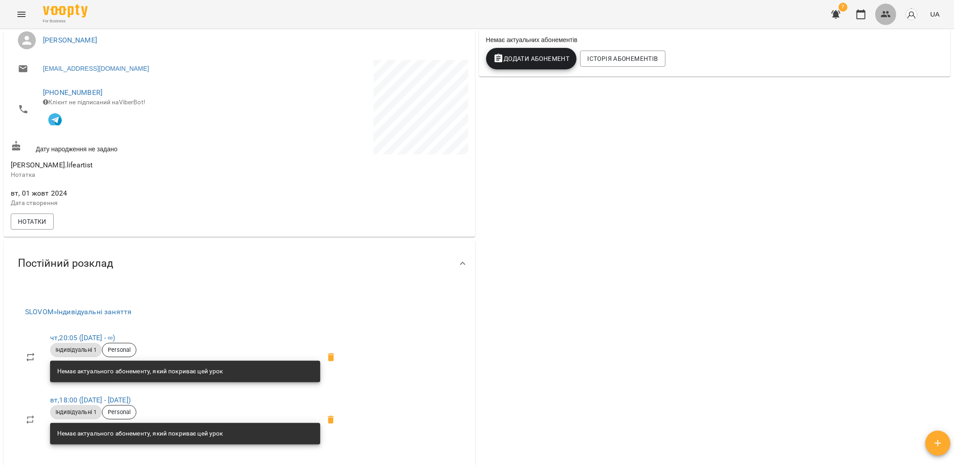
click at [889, 11] on icon "button" at bounding box center [886, 14] width 11 height 11
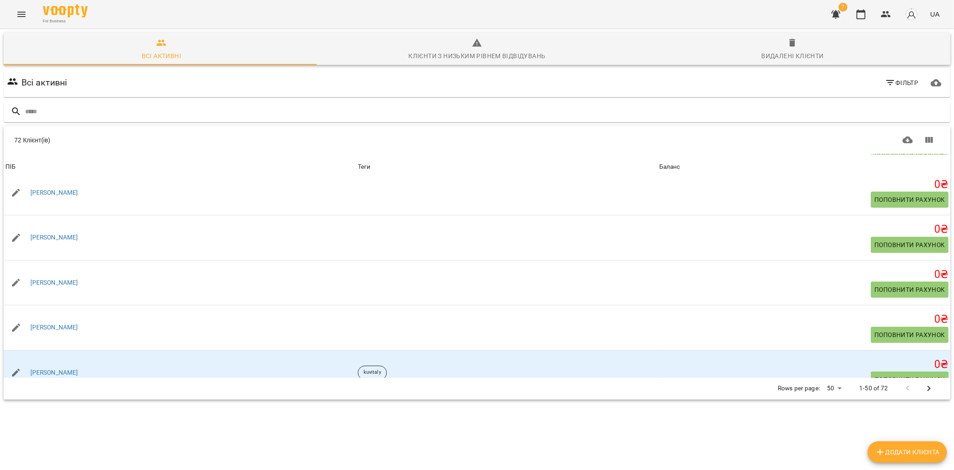
scroll to position [149, 0]
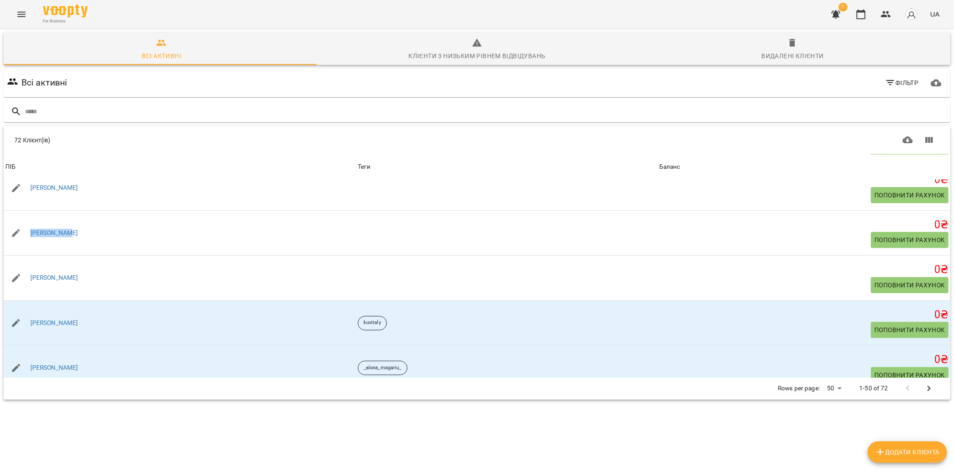
drag, startPoint x: 88, startPoint y: 233, endPoint x: 176, endPoint y: 409, distance: 197.0
click at [21, 224] on div "[PERSON_NAME]" at bounding box center [180, 232] width 352 height 25
copy link "[PERSON_NAME]"
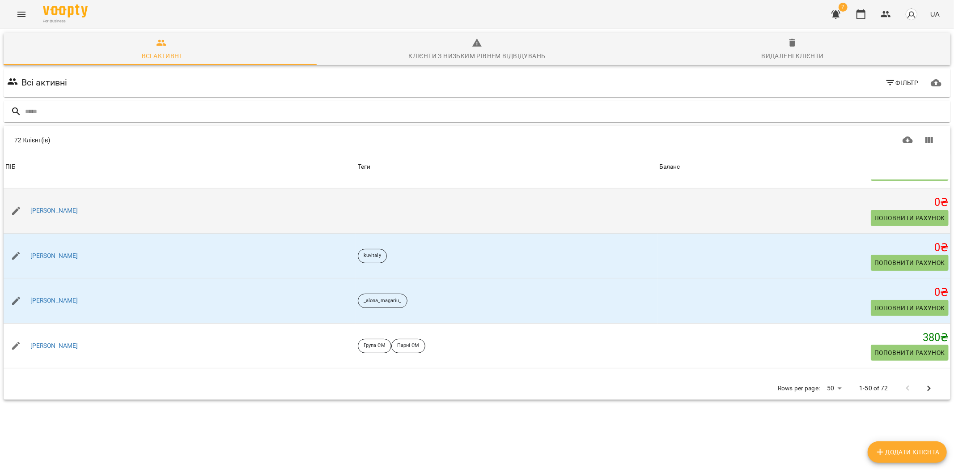
scroll to position [199, 0]
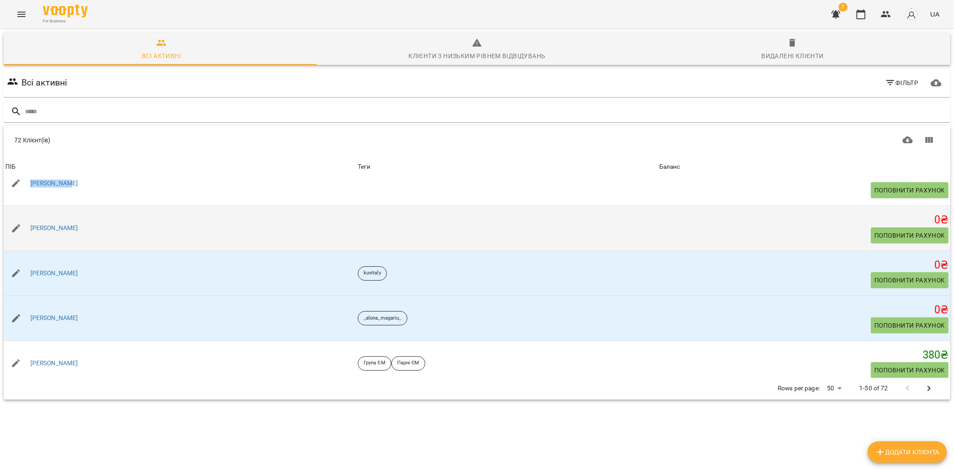
drag, startPoint x: 98, startPoint y: 228, endPoint x: 27, endPoint y: 221, distance: 71.4
click at [27, 221] on div "[PERSON_NAME]" at bounding box center [180, 228] width 352 height 25
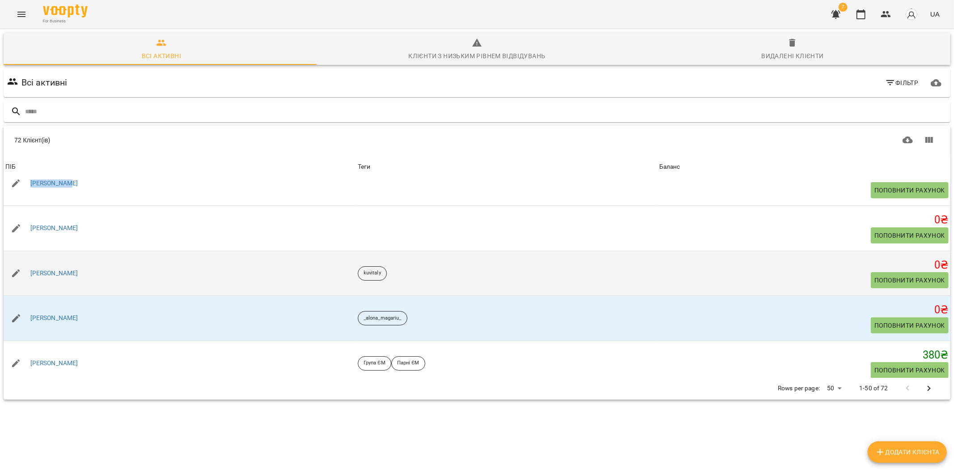
copy link "[PERSON_NAME]"
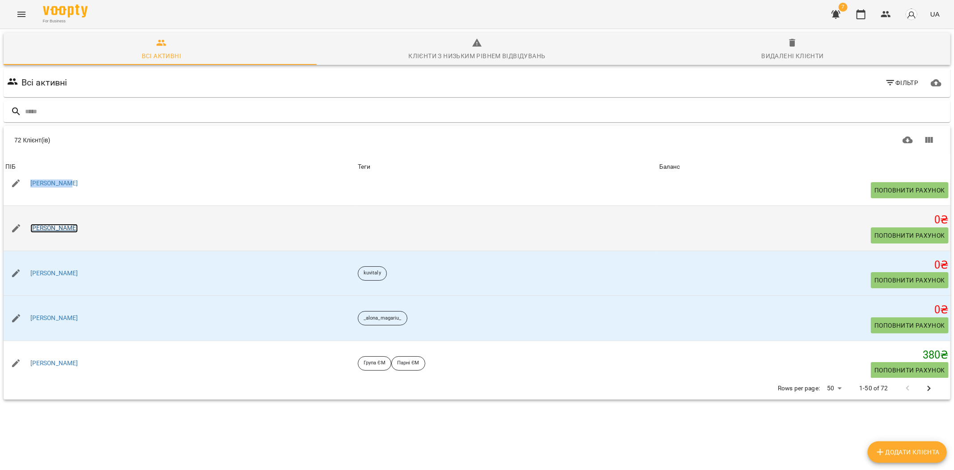
click at [55, 227] on link "[PERSON_NAME]" at bounding box center [54, 228] width 48 height 9
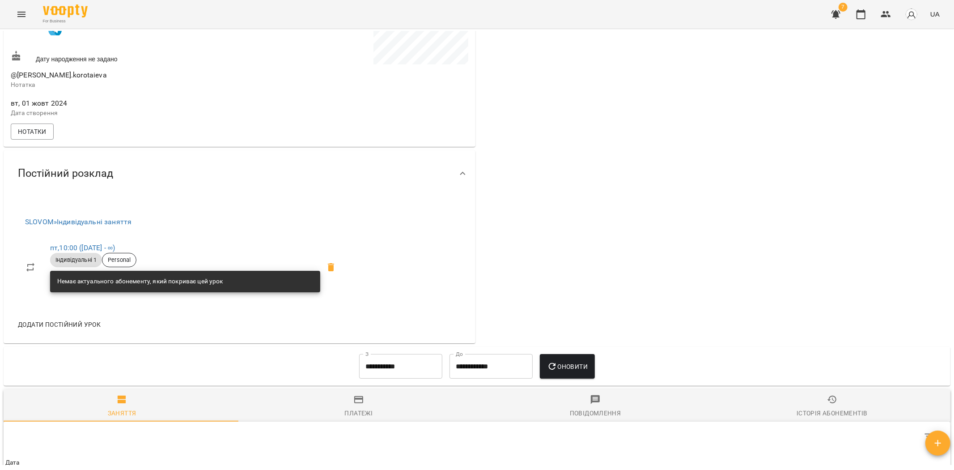
scroll to position [40, 0]
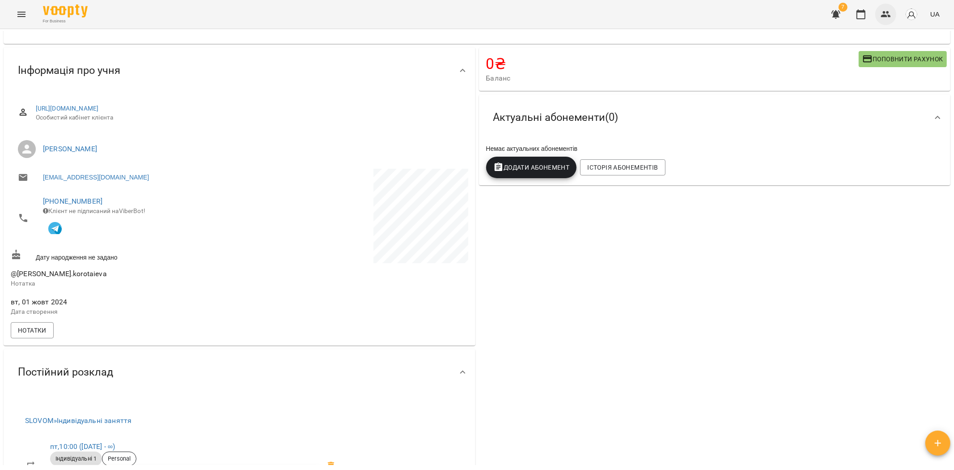
click at [889, 16] on icon "button" at bounding box center [886, 14] width 10 height 6
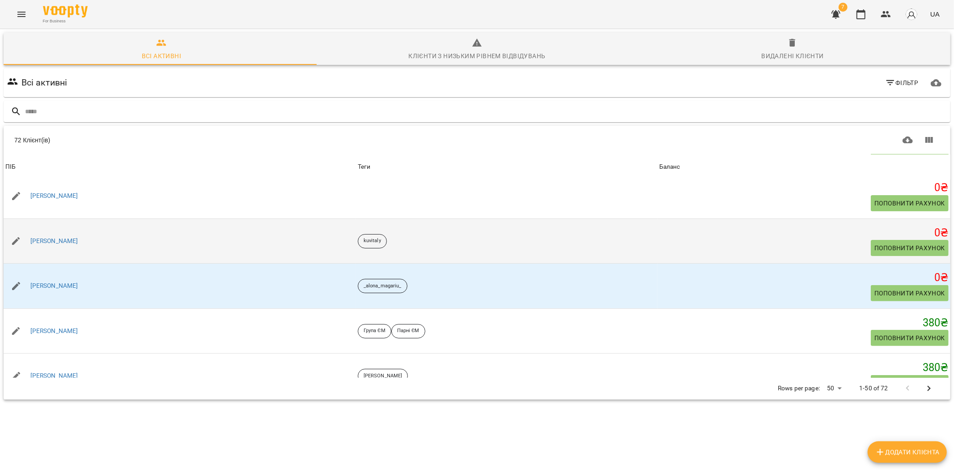
scroll to position [248, 0]
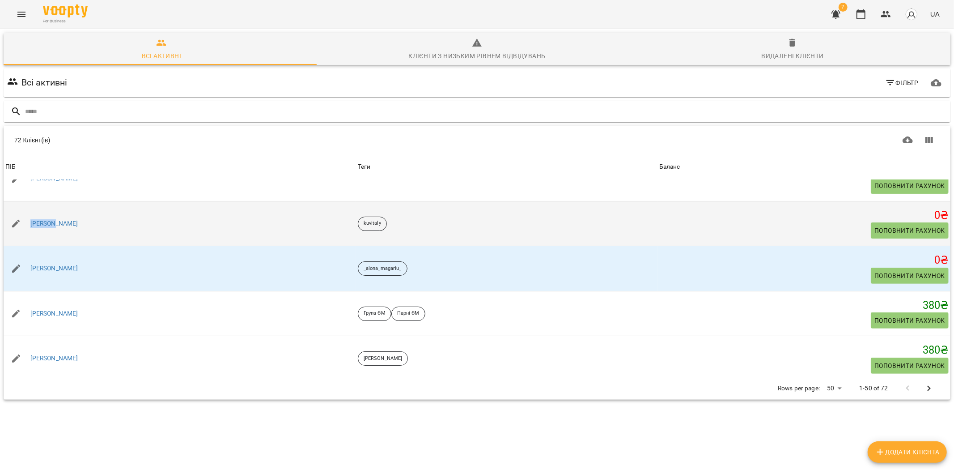
drag, startPoint x: 59, startPoint y: 225, endPoint x: 25, endPoint y: 220, distance: 33.5
click at [25, 220] on div "[PERSON_NAME]" at bounding box center [180, 223] width 352 height 25
copy link "[PERSON_NAME]"
click at [45, 222] on link "[PERSON_NAME]" at bounding box center [54, 223] width 48 height 9
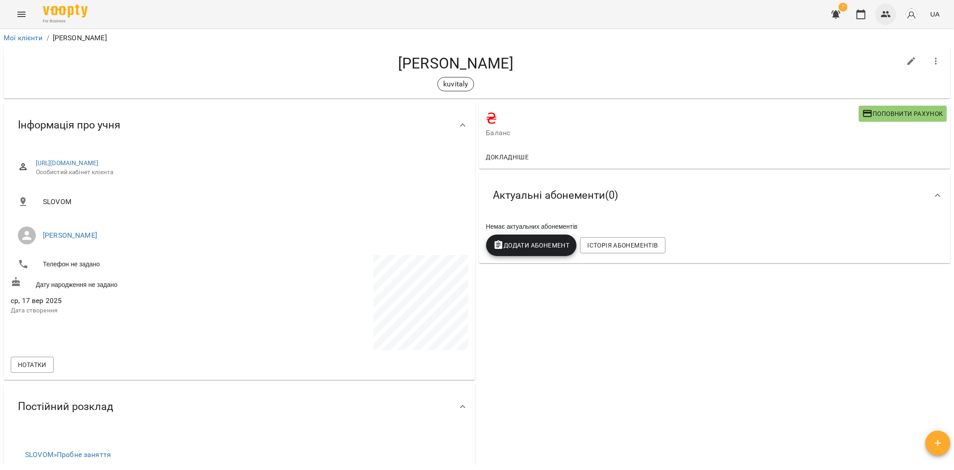
click at [882, 15] on icon "button" at bounding box center [886, 14] width 11 height 11
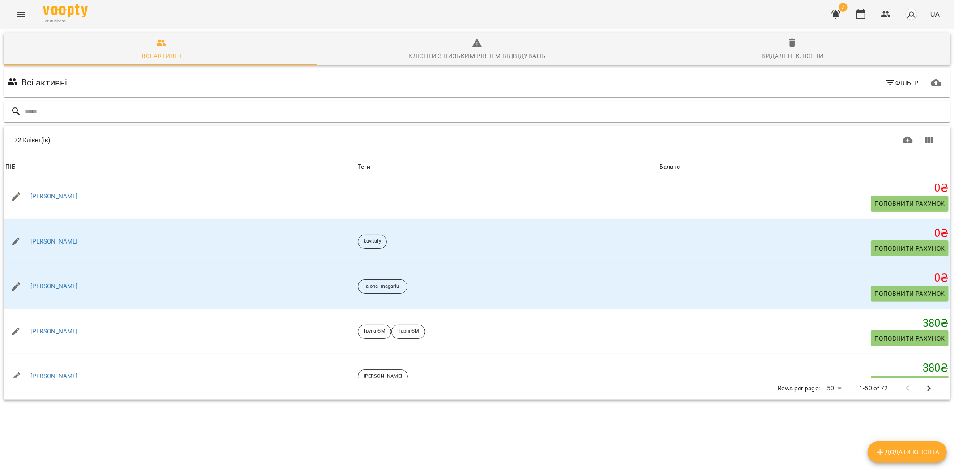
scroll to position [248, 0]
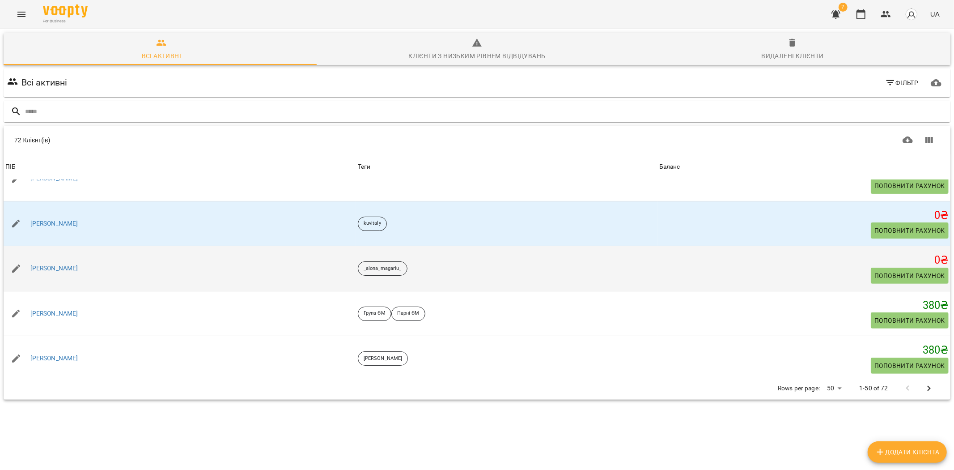
drag, startPoint x: 86, startPoint y: 268, endPoint x: 21, endPoint y: 264, distance: 64.5
click at [21, 264] on div "[PERSON_NAME]" at bounding box center [180, 268] width 352 height 25
copy link "[PERSON_NAME]"
click at [64, 268] on link "[PERSON_NAME]" at bounding box center [54, 268] width 48 height 9
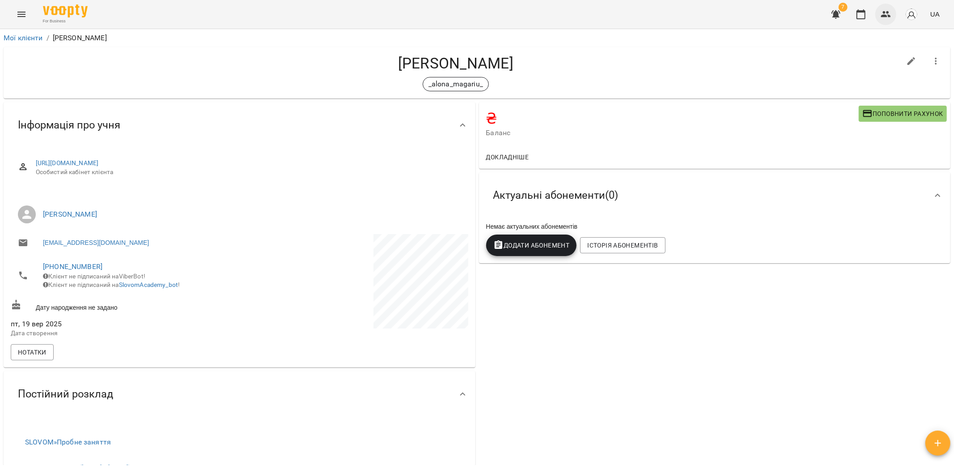
click at [880, 18] on button "button" at bounding box center [885, 14] width 21 height 21
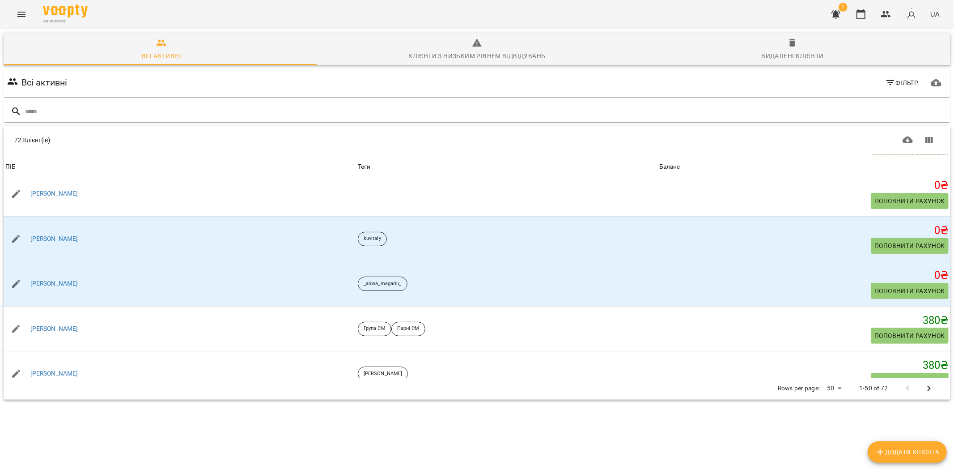
scroll to position [248, 0]
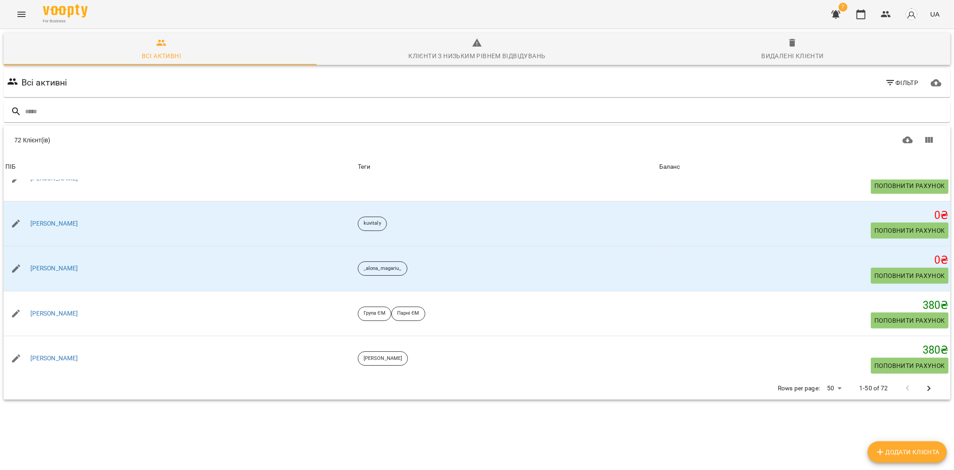
click at [21, 11] on icon "Menu" at bounding box center [21, 14] width 11 height 11
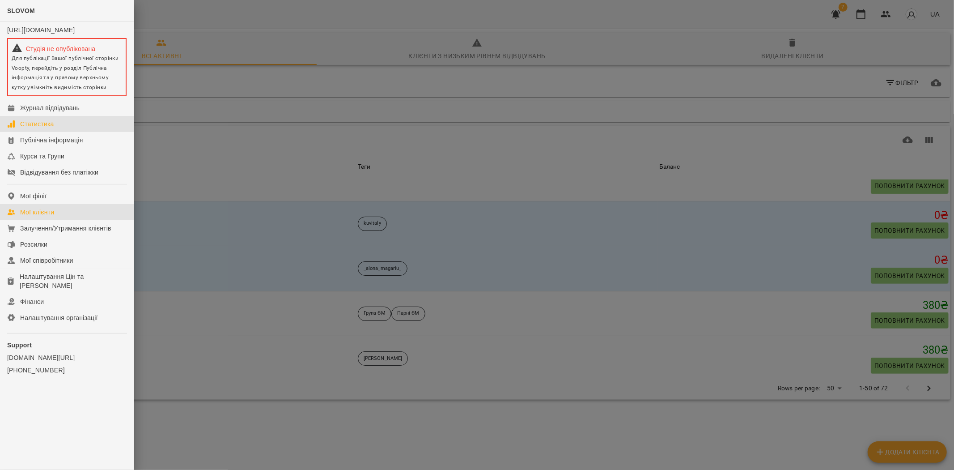
click at [68, 127] on link "Статистика" at bounding box center [67, 124] width 134 height 16
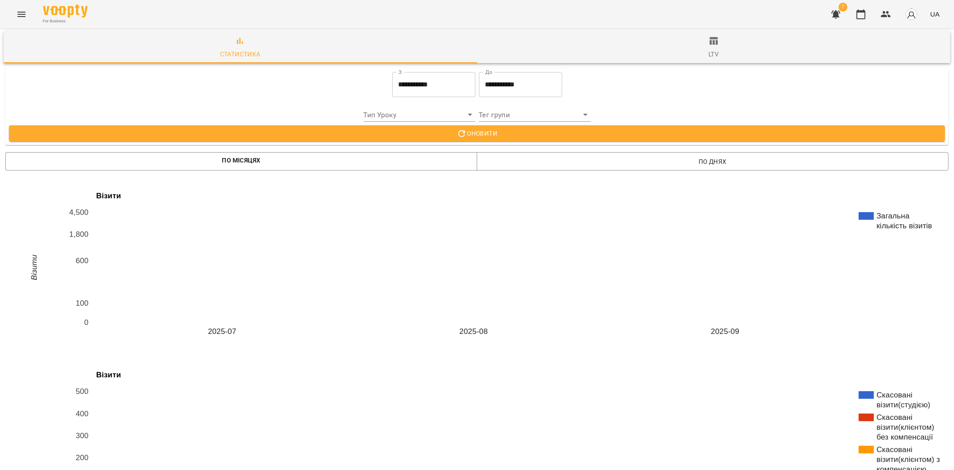
scroll to position [447, 0]
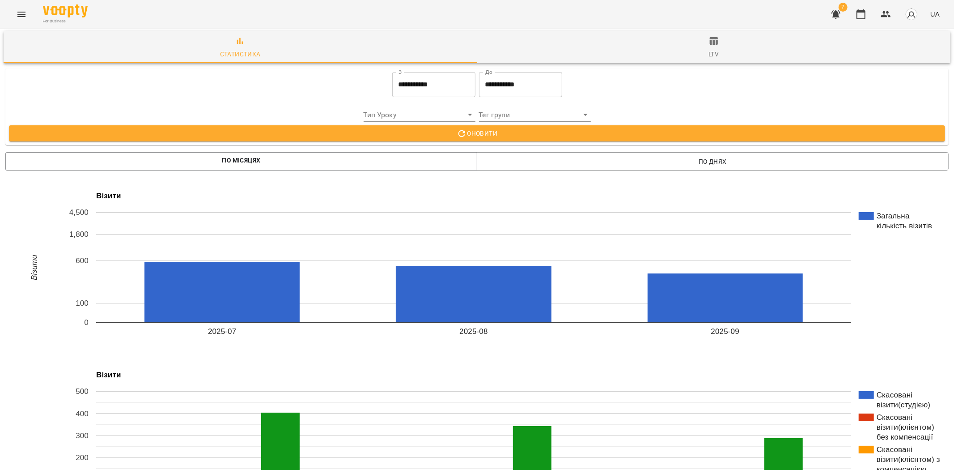
click at [16, 18] on icon "Menu" at bounding box center [21, 14] width 11 height 11
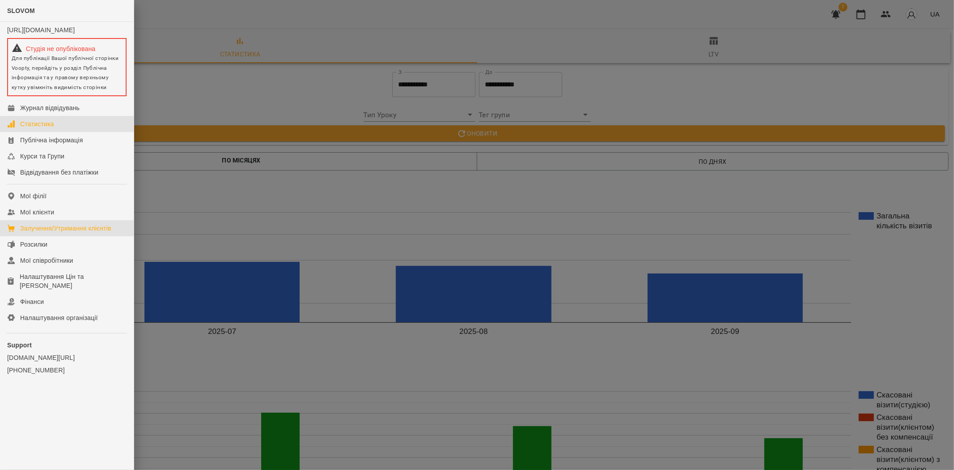
click at [80, 230] on div "Залучення/Утримання клієнтів" at bounding box center [65, 228] width 91 height 9
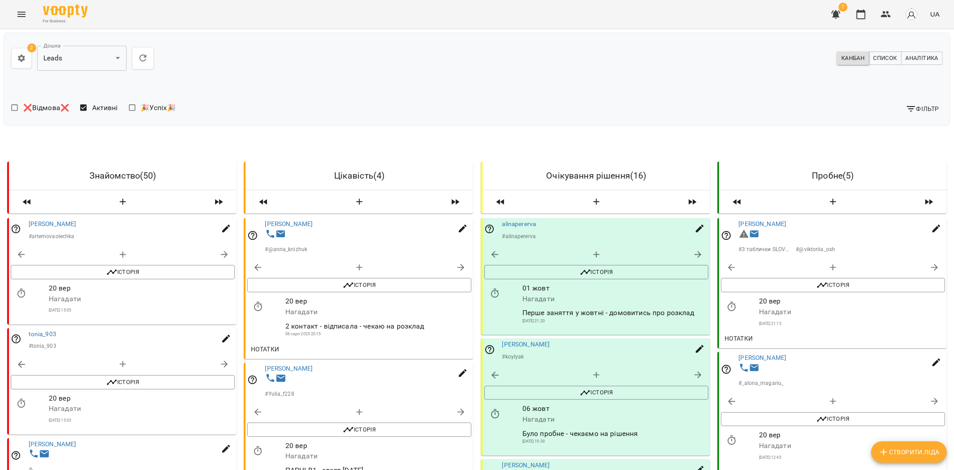
click at [733, 115] on div "Фільтр" at bounding box center [712, 109] width 462 height 16
click at [915, 59] on span "Аналітика" at bounding box center [922, 58] width 33 height 10
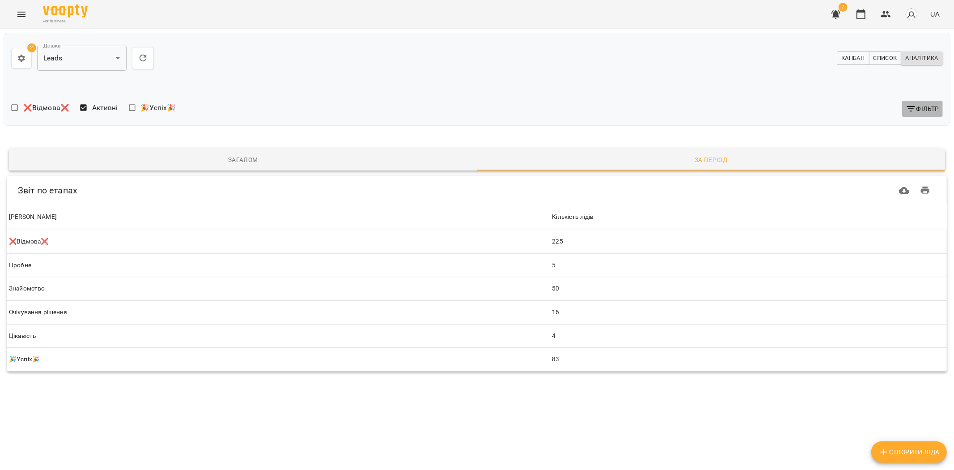
click at [924, 109] on span "Фільтр" at bounding box center [923, 108] width 34 height 11
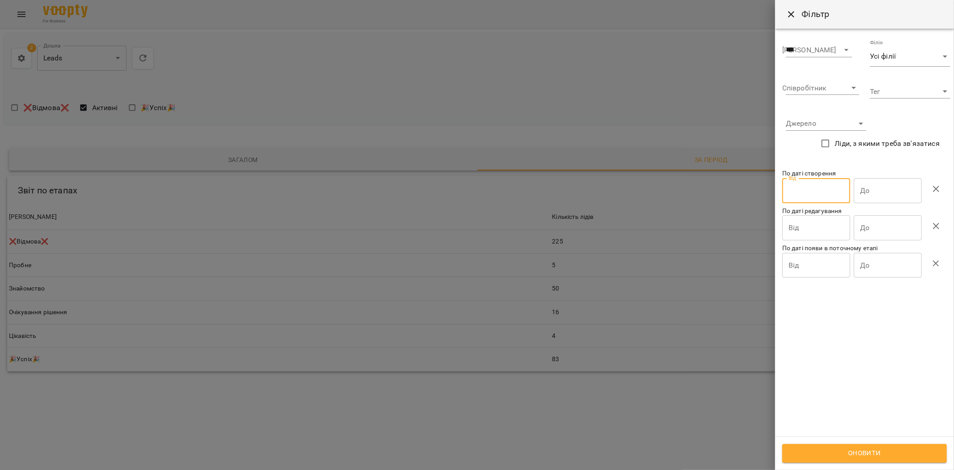
click at [816, 188] on input "Від" at bounding box center [816, 190] width 68 height 25
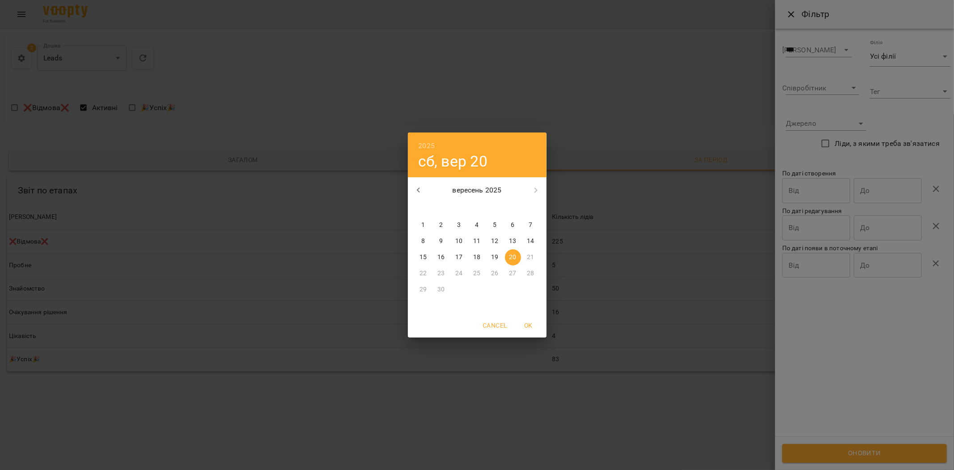
click at [423, 220] on p "1" at bounding box center [423, 224] width 4 height 9
type input "**********"
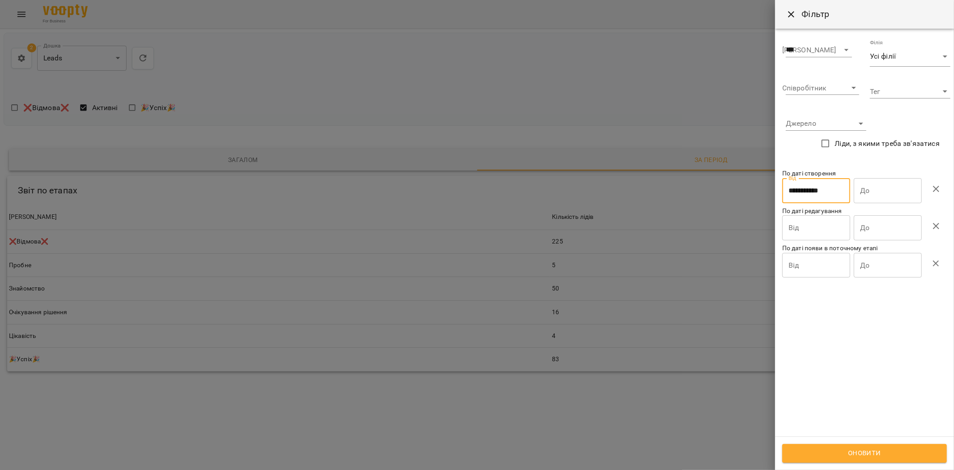
click at [888, 181] on input "До" at bounding box center [888, 190] width 68 height 25
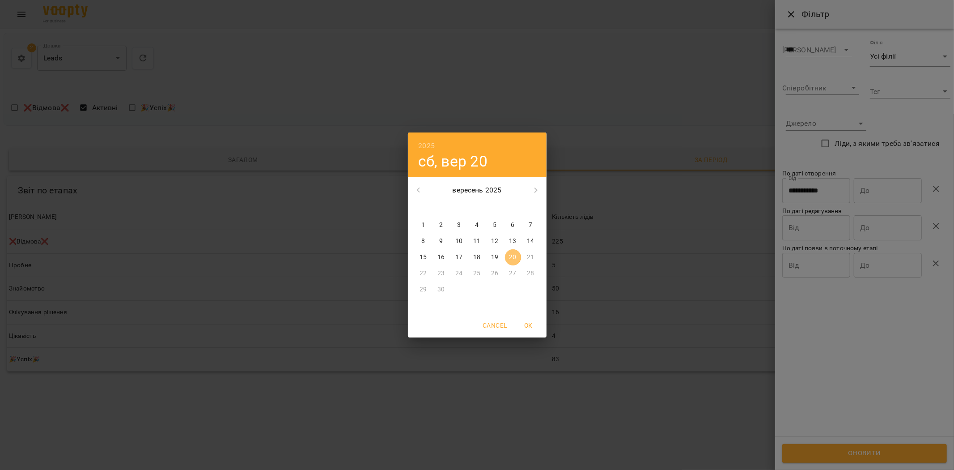
click at [511, 253] on p "20" at bounding box center [512, 257] width 7 height 9
type input "**********"
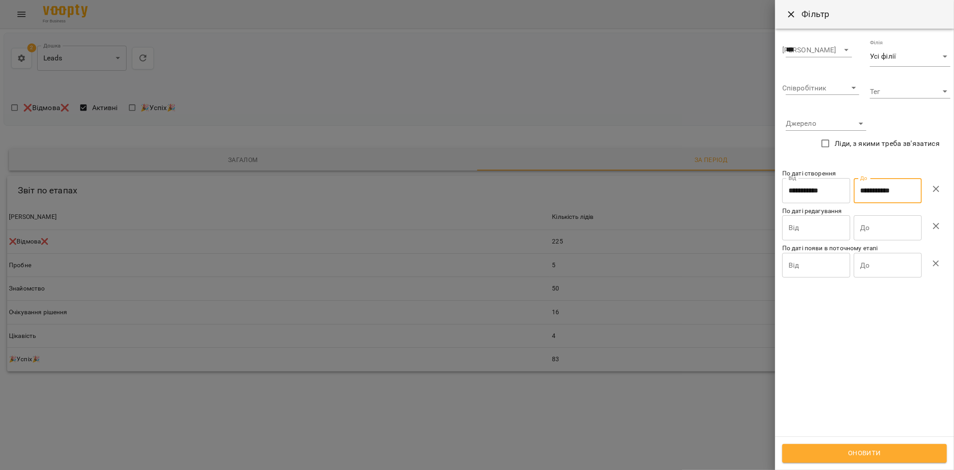
click at [873, 462] on button "Оновити" at bounding box center [864, 453] width 165 height 19
click at [866, 453] on span "Оновити" at bounding box center [864, 453] width 145 height 12
click at [463, 415] on div at bounding box center [477, 235] width 954 height 470
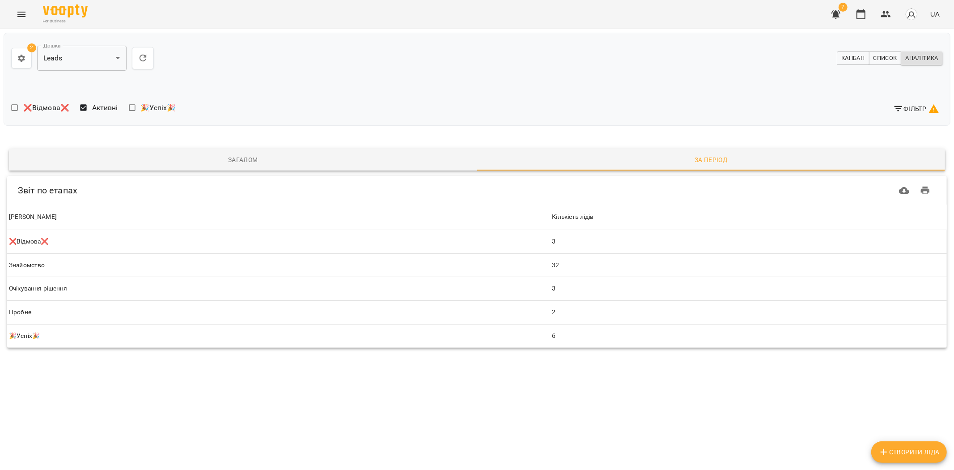
click at [25, 20] on div "For Business 7 UA" at bounding box center [477, 14] width 954 height 29
click at [21, 10] on icon "Menu" at bounding box center [21, 14] width 11 height 11
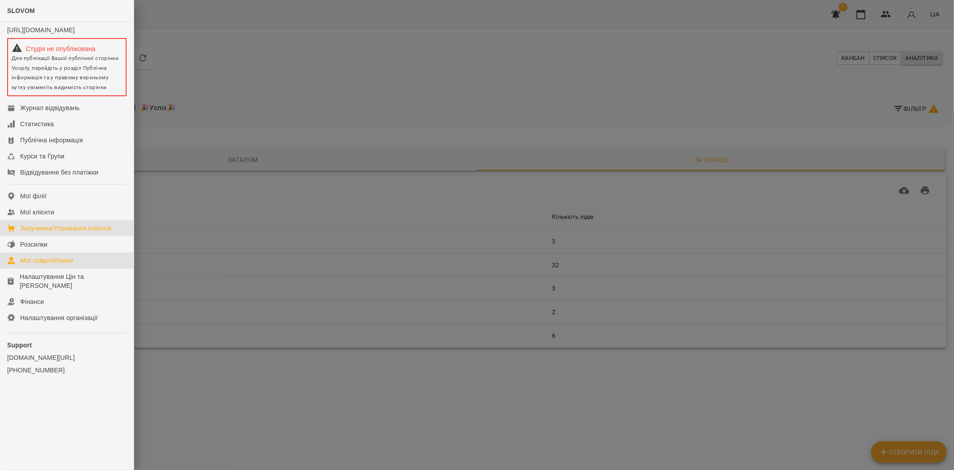
click at [64, 262] on div "Мої співробітники" at bounding box center [46, 260] width 53 height 9
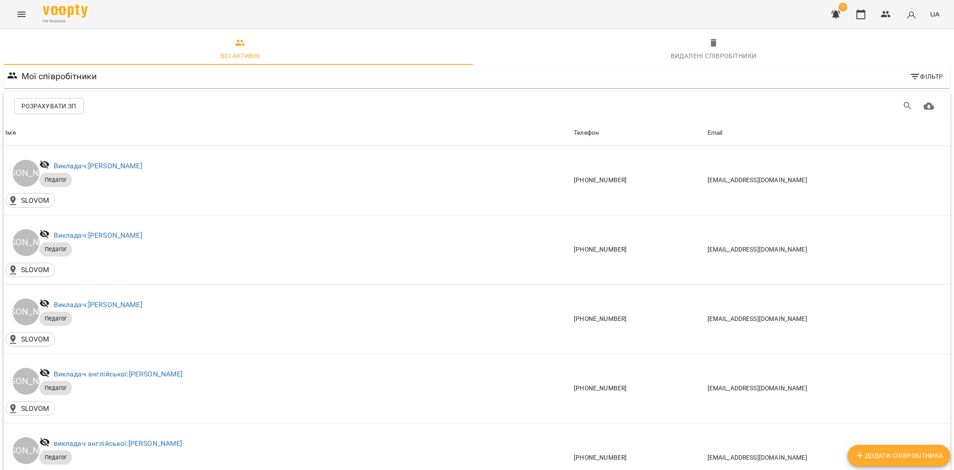
click at [53, 103] on span "Розрахувати ЗП" at bounding box center [48, 106] width 55 height 11
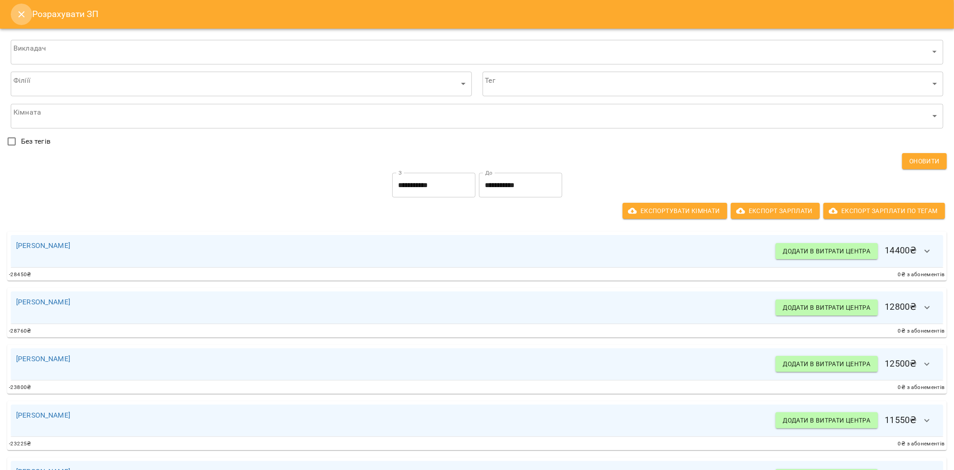
drag, startPoint x: 18, startPoint y: 15, endPoint x: 24, endPoint y: 16, distance: 5.4
click at [19, 15] on icon "Close" at bounding box center [21, 14] width 11 height 11
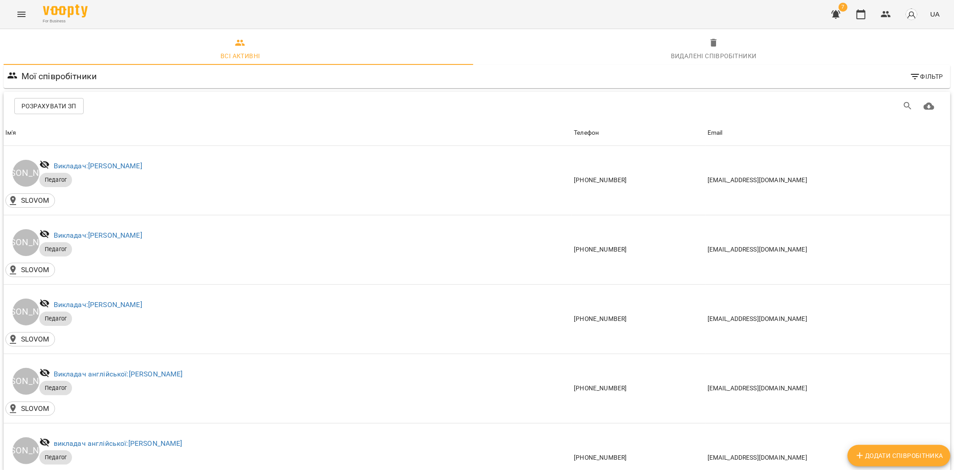
click at [18, 14] on icon "Menu" at bounding box center [21, 14] width 11 height 11
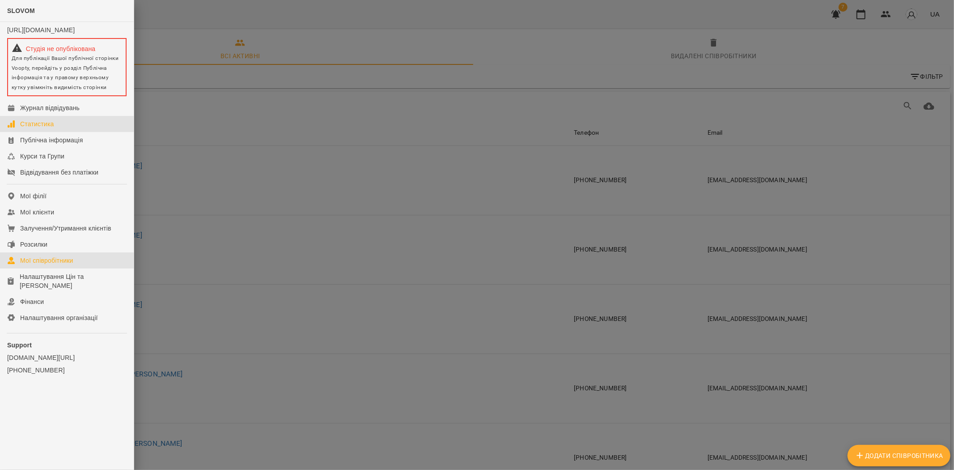
click at [78, 128] on link "Статистика" at bounding box center [67, 124] width 134 height 16
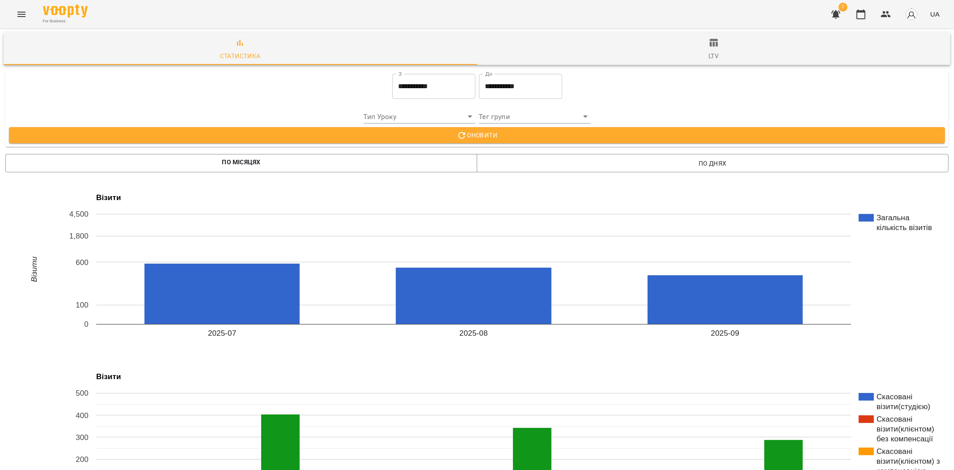
click at [20, 20] on button "Menu" at bounding box center [21, 14] width 21 height 21
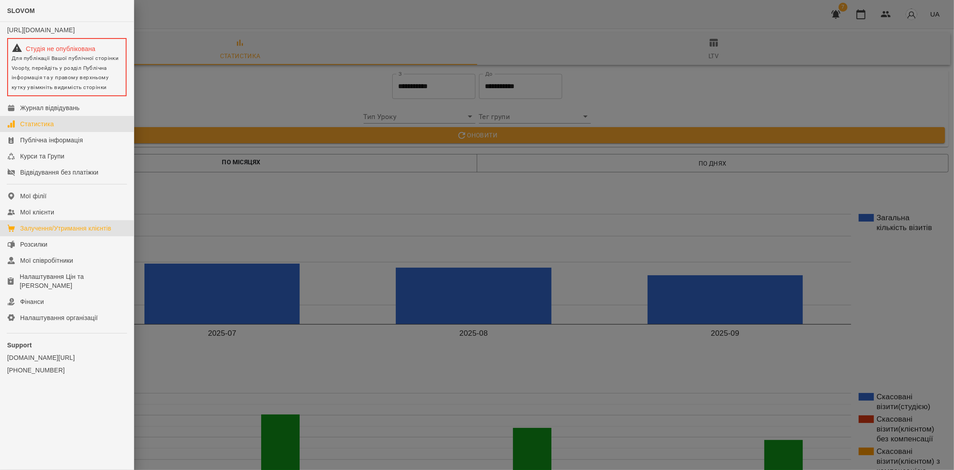
click at [109, 233] on div "Залучення/Утримання клієнтів" at bounding box center [65, 228] width 91 height 9
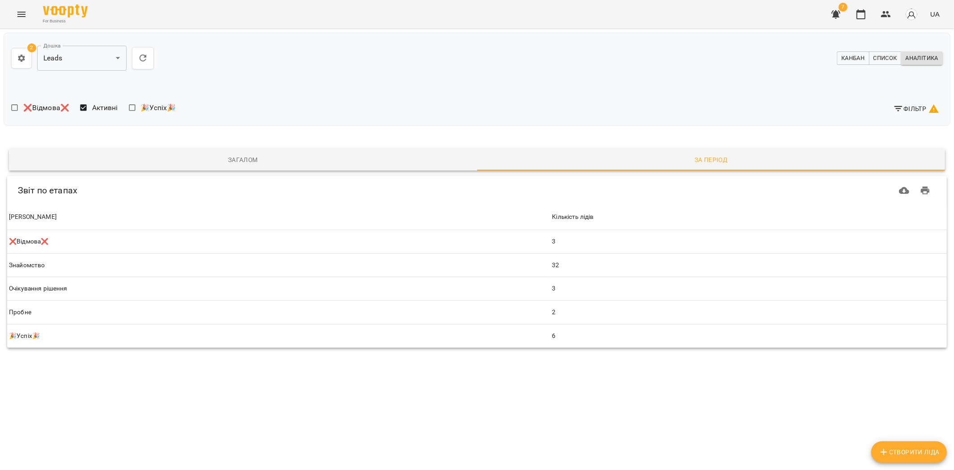
click at [200, 157] on span "Загалом" at bounding box center [243, 159] width 458 height 11
click at [42, 107] on span "❌Відмова❌" at bounding box center [46, 107] width 46 height 11
click at [927, 102] on button "Фільтр" at bounding box center [916, 109] width 53 height 16
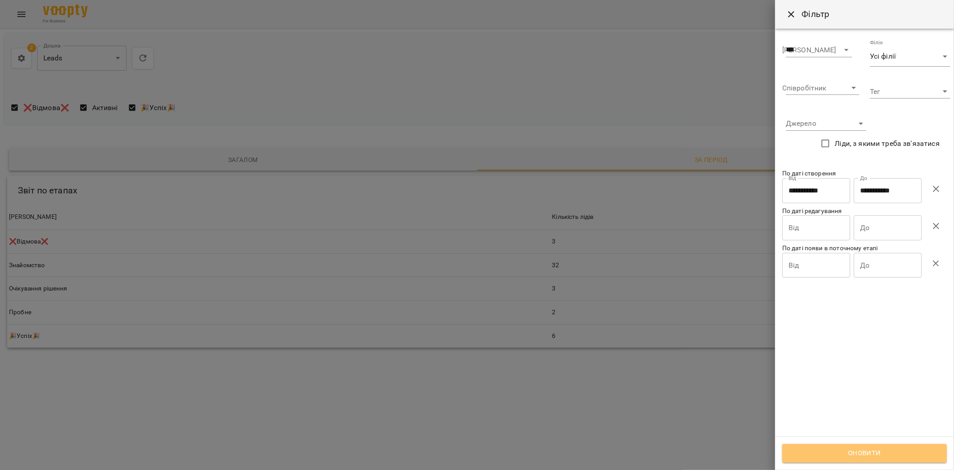
click at [856, 452] on span "Оновити" at bounding box center [864, 453] width 145 height 12
click at [579, 423] on div at bounding box center [477, 235] width 954 height 470
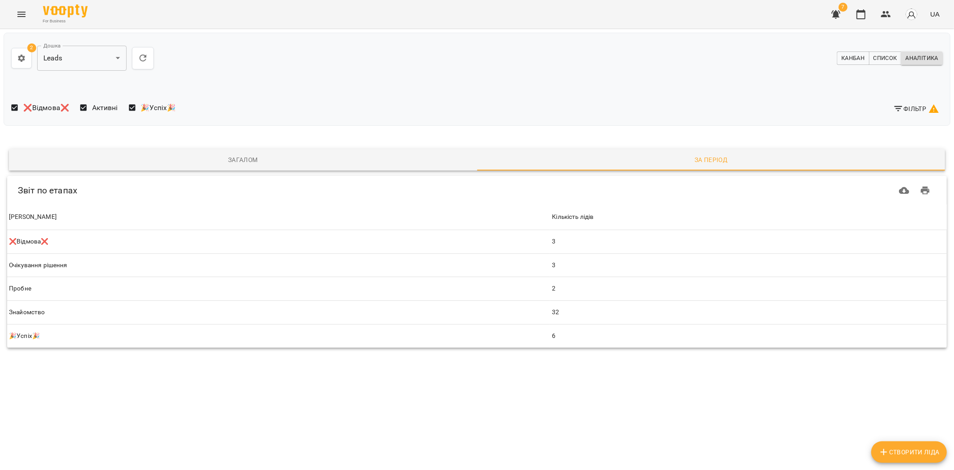
click at [255, 153] on button "Загалом" at bounding box center [243, 159] width 468 height 21
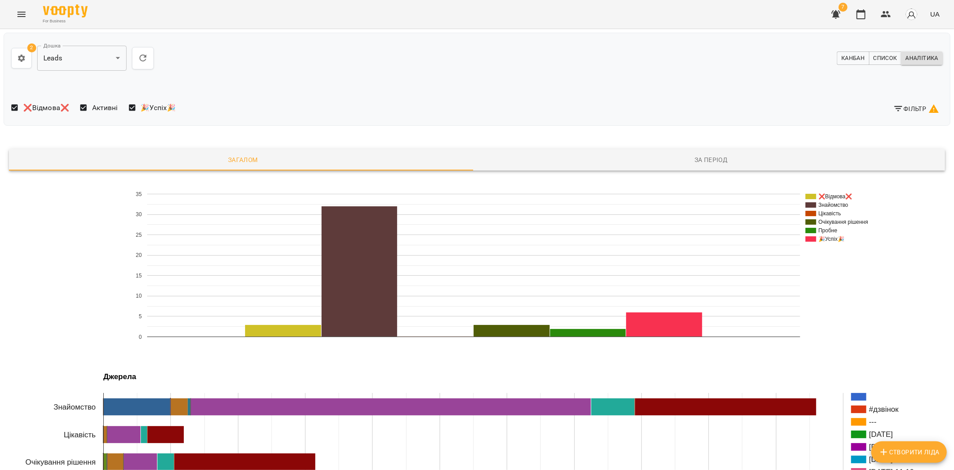
click at [705, 163] on span "За період" at bounding box center [712, 159] width 458 height 11
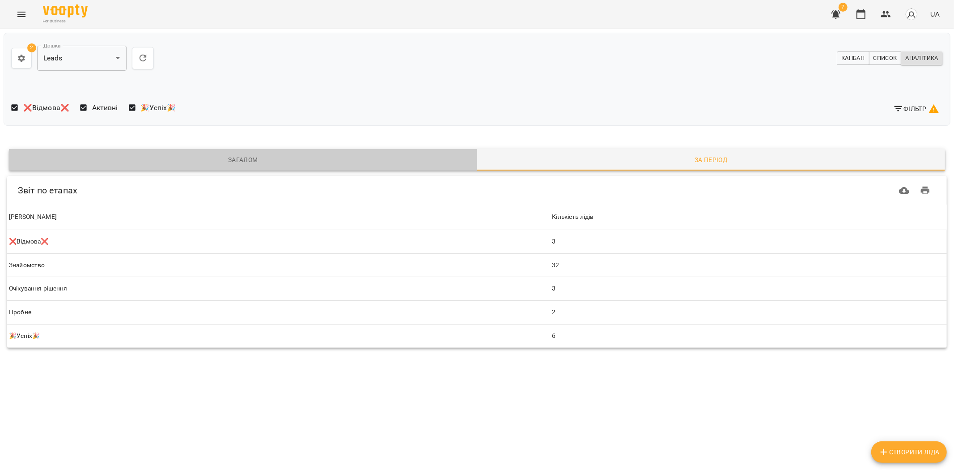
click at [248, 160] on span "Загалом" at bounding box center [243, 159] width 458 height 11
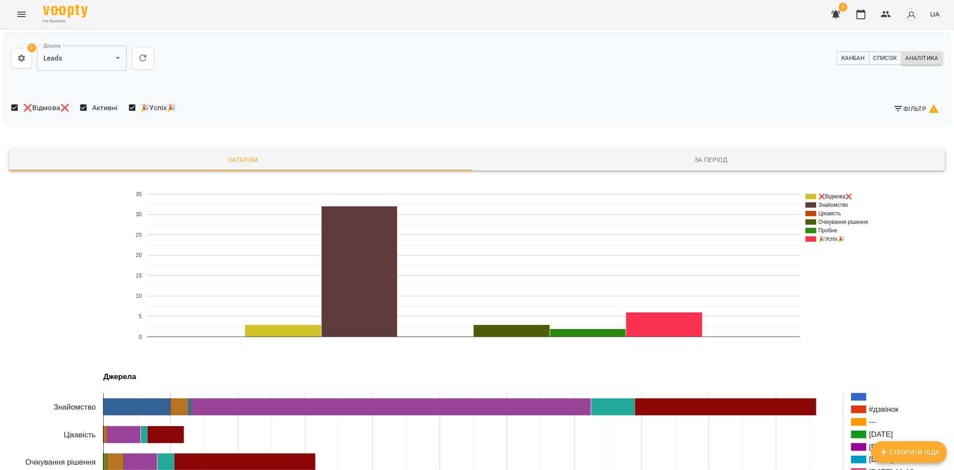
click at [694, 157] on span "За період" at bounding box center [712, 159] width 458 height 11
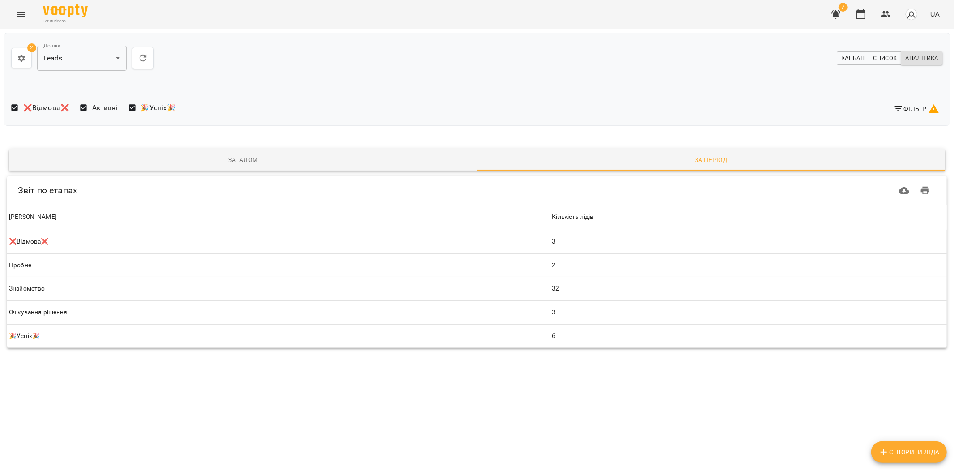
click at [266, 145] on div "Загалом За період" at bounding box center [477, 160] width 947 height 32
click at [249, 153] on button "Загалом" at bounding box center [243, 159] width 468 height 21
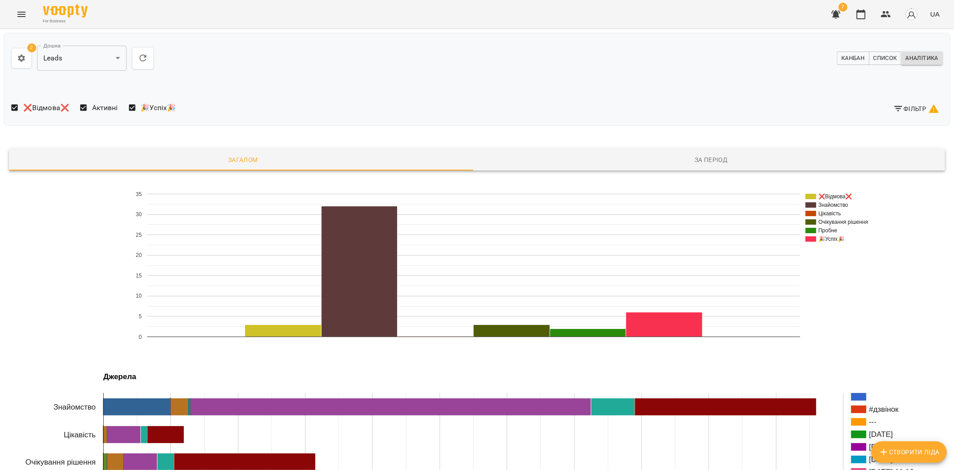
click at [908, 107] on span "Фільтр" at bounding box center [916, 108] width 46 height 11
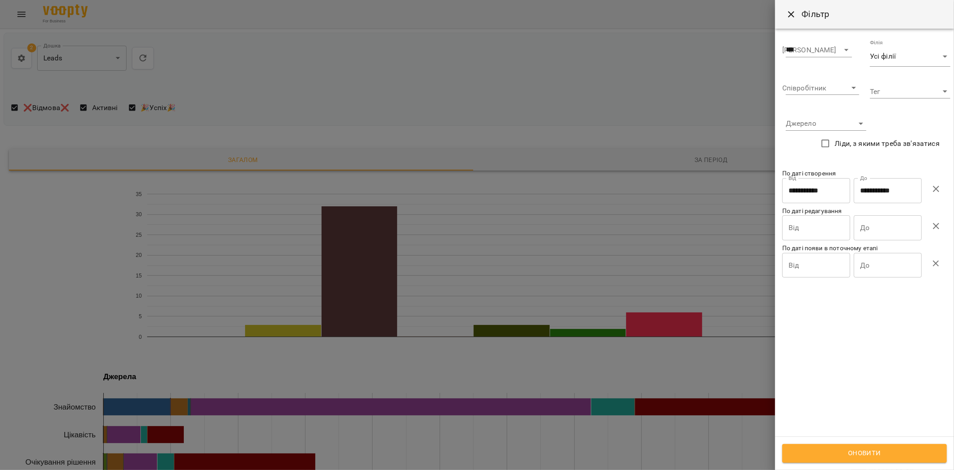
click at [932, 191] on icon "button" at bounding box center [936, 188] width 11 height 11
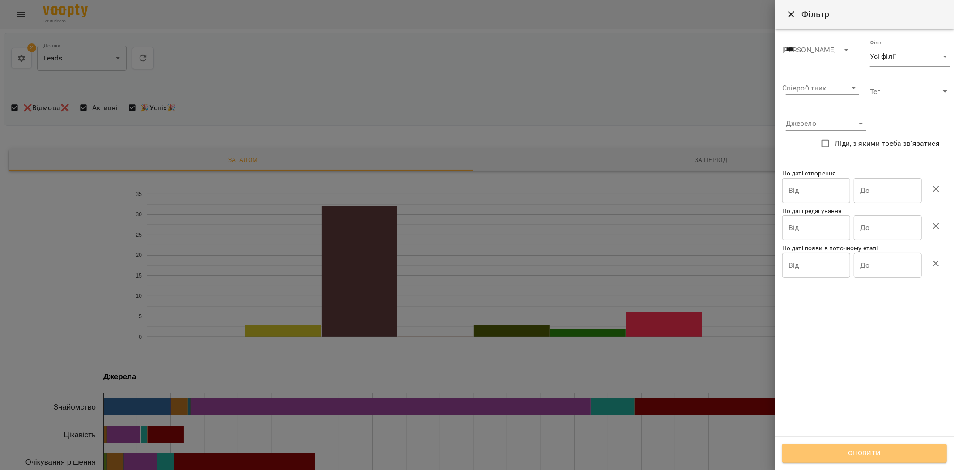
click at [864, 450] on span "Оновити" at bounding box center [864, 453] width 145 height 12
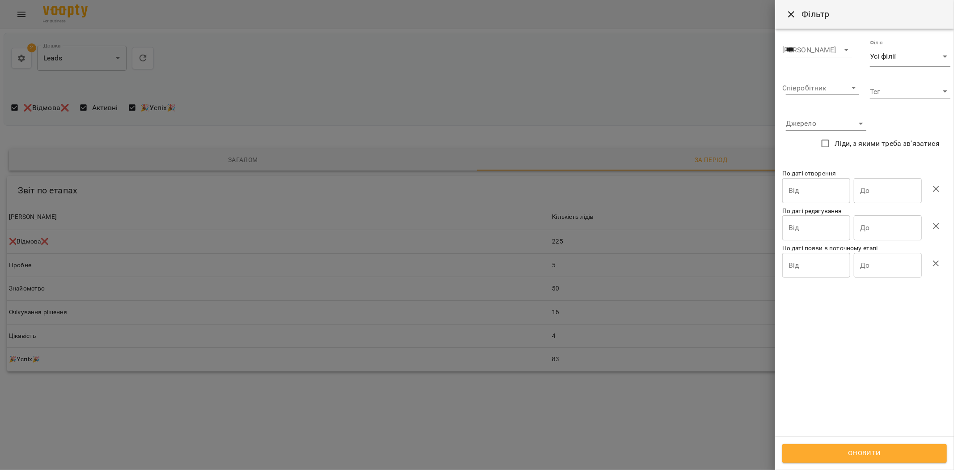
click at [472, 46] on div at bounding box center [477, 235] width 954 height 470
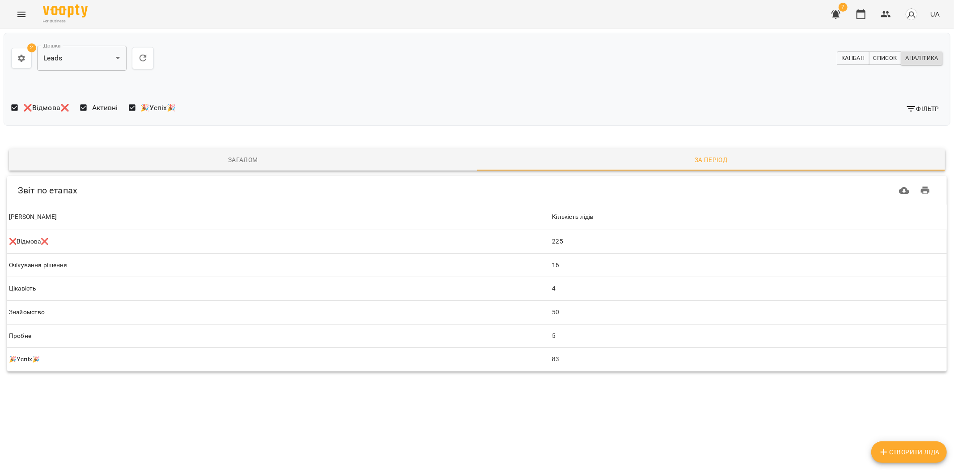
click at [940, 111] on button "Фільтр" at bounding box center [922, 109] width 41 height 16
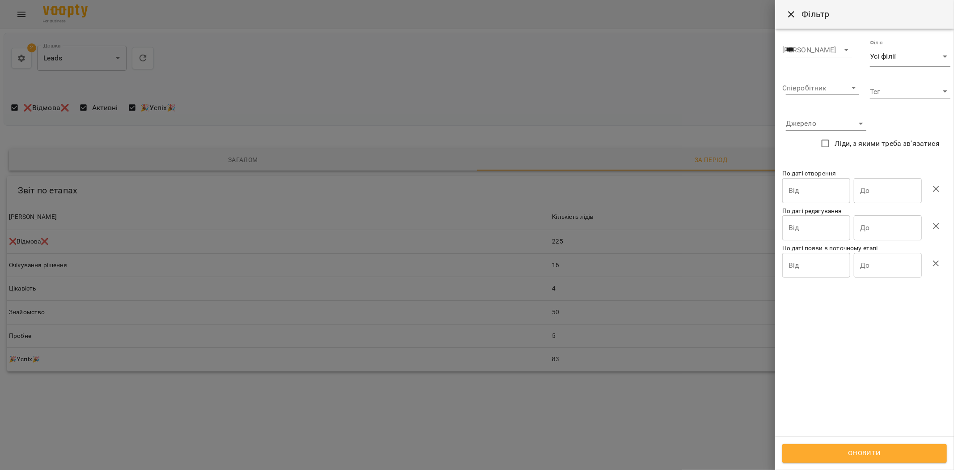
click at [369, 114] on div at bounding box center [477, 235] width 954 height 470
